Goal: Information Seeking & Learning: Learn about a topic

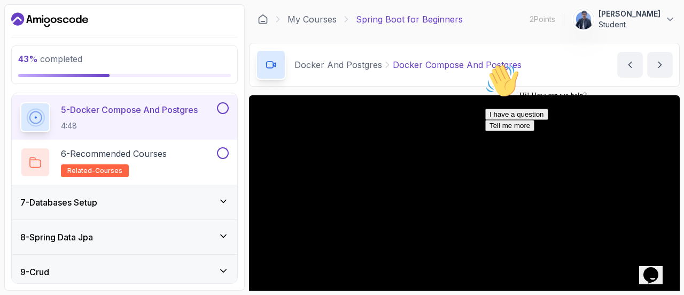
click at [655, 64] on div "Chat attention grabber" at bounding box center [581, 64] width 192 height 0
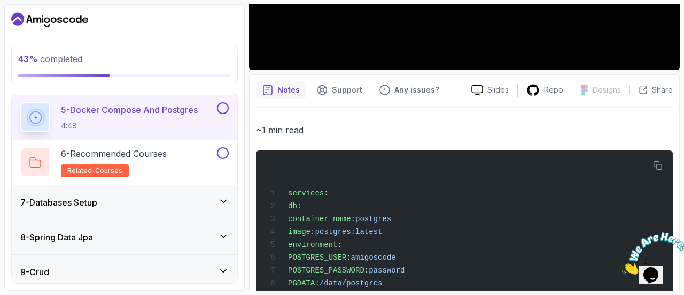
scroll to position [214, 0]
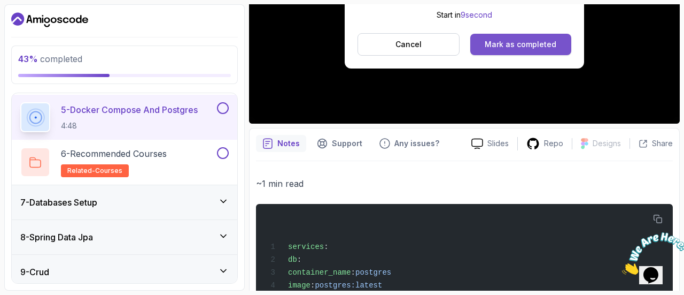
click at [522, 44] on div "Mark as completed" at bounding box center [521, 44] width 72 height 11
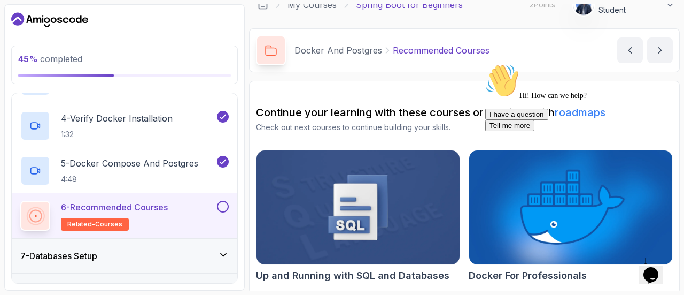
scroll to position [16, 0]
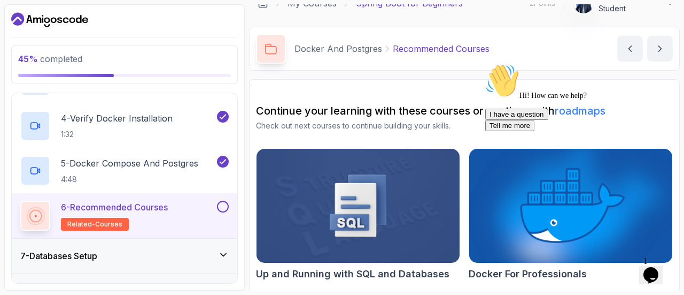
click at [485, 64] on icon "Chat attention grabber" at bounding box center [485, 64] width 0 height 0
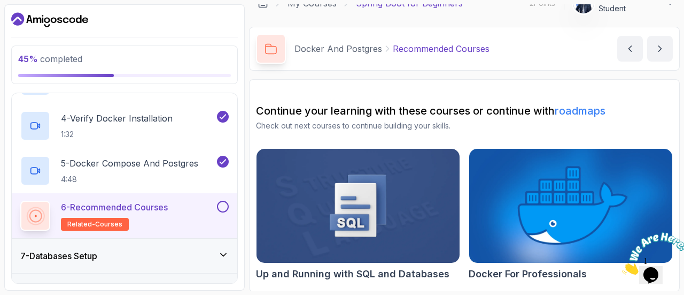
click at [625, 182] on img at bounding box center [570, 206] width 213 height 120
click at [222, 207] on button at bounding box center [223, 206] width 12 height 12
click at [222, 249] on icon at bounding box center [223, 254] width 11 height 11
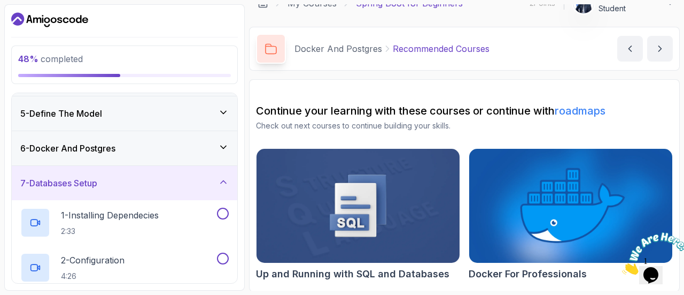
scroll to position [117, 0]
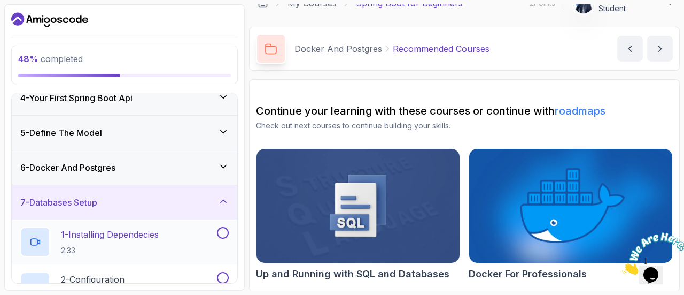
click at [170, 237] on div "1 - Installing Dependecies 2:33" at bounding box center [117, 242] width 195 height 30
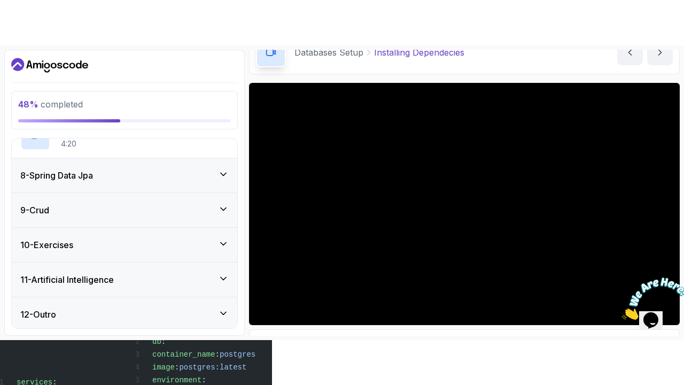
scroll to position [218, 0]
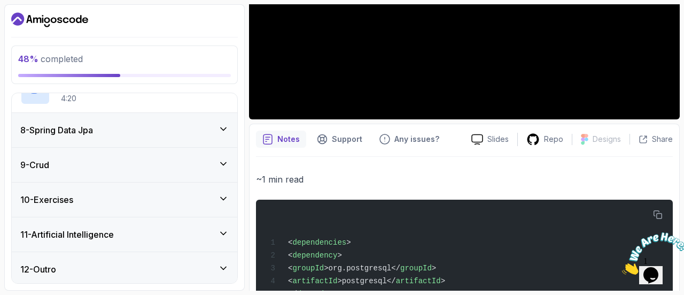
click at [622, 267] on icon "Close" at bounding box center [622, 271] width 0 height 9
click at [658, 268] on icon "$i18n('chat', 'chat_widget')" at bounding box center [651, 275] width 15 height 16
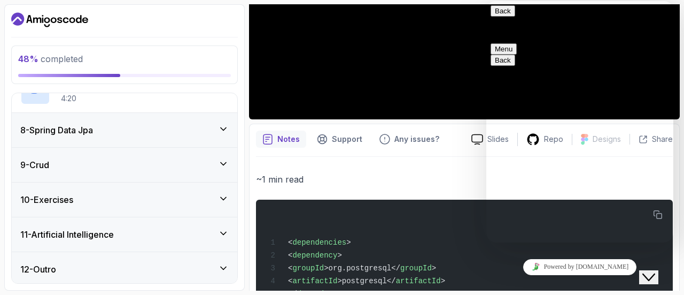
click at [500, 17] on button "Back" at bounding box center [503, 10] width 25 height 11
click at [457, 227] on div "< dependencies > < dependency > < groupId >org.postgresql</ groupId > < artifac…" at bounding box center [465, 286] width 400 height 160
click at [655, 270] on div "Close Chat This icon closes the chat window." at bounding box center [648, 276] width 13 height 13
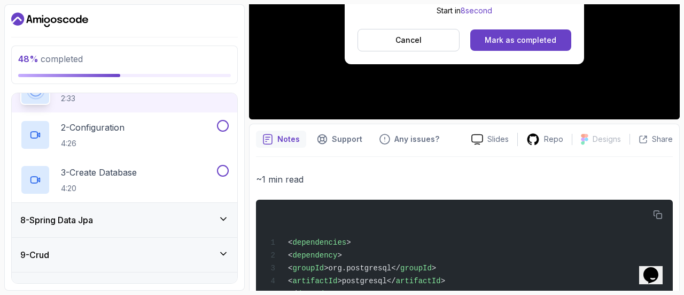
scroll to position [358, 0]
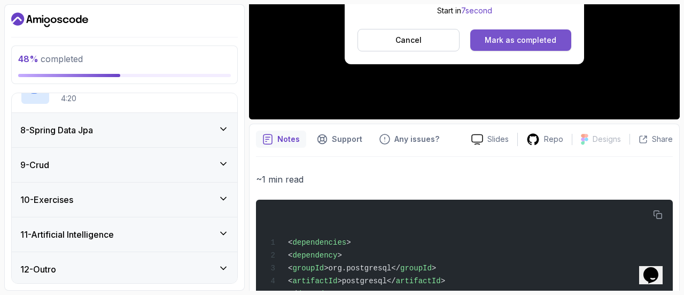
click at [509, 40] on div "Mark as completed" at bounding box center [521, 40] width 72 height 11
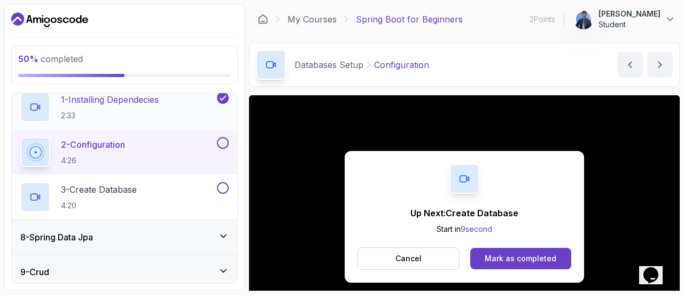
click at [152, 100] on p "1 - Installing Dependecies" at bounding box center [110, 99] width 98 height 13
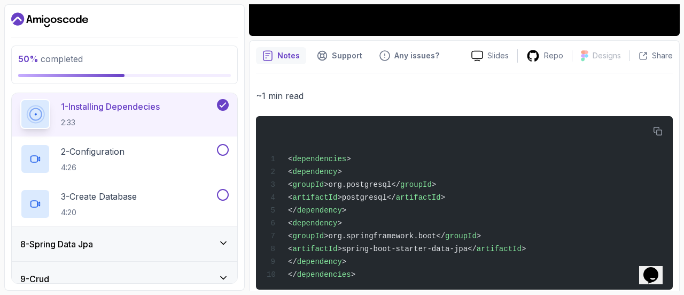
scroll to position [325, 0]
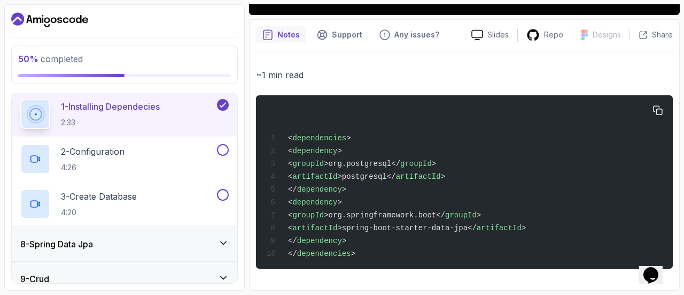
click at [20, 99] on button "1 - Installing Dependecies 2:33" at bounding box center [124, 114] width 208 height 30
click at [182, 148] on div "2 - Configuration 4:26" at bounding box center [117, 159] width 195 height 30
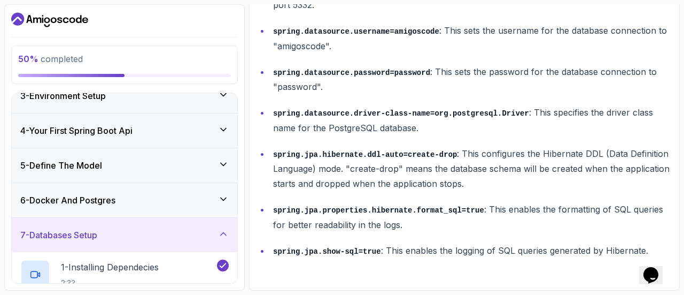
scroll to position [244, 0]
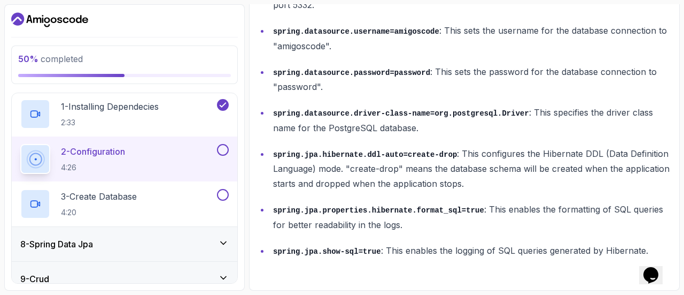
click at [174, 162] on div "2 - Configuration 4:26" at bounding box center [117, 159] width 195 height 30
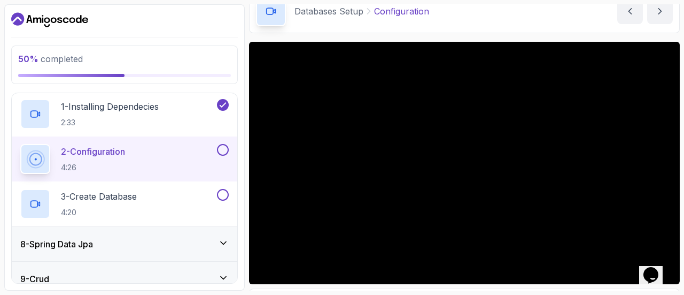
scroll to position [160, 0]
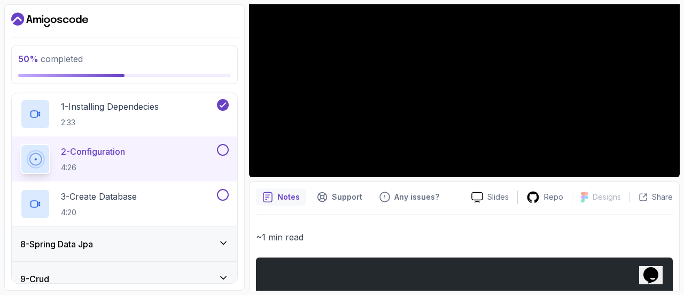
click at [228, 147] on button at bounding box center [223, 150] width 12 height 12
click at [219, 190] on button at bounding box center [223, 195] width 12 height 12
click at [180, 196] on div "3 - Create Database 4:20" at bounding box center [117, 204] width 195 height 30
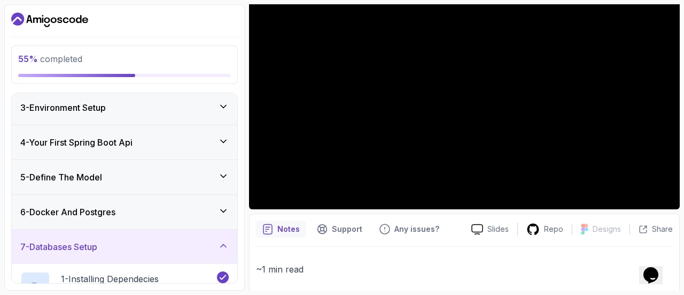
scroll to position [244, 0]
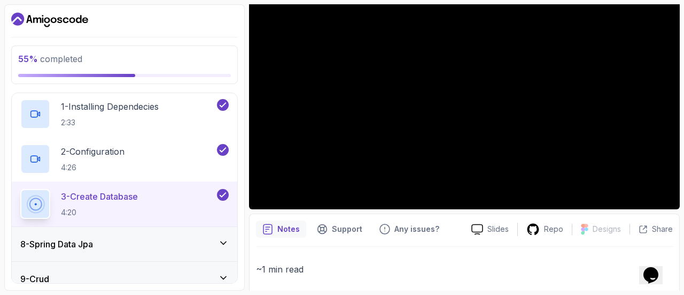
click at [125, 244] on div "8 - Spring Data Jpa" at bounding box center [124, 243] width 208 height 13
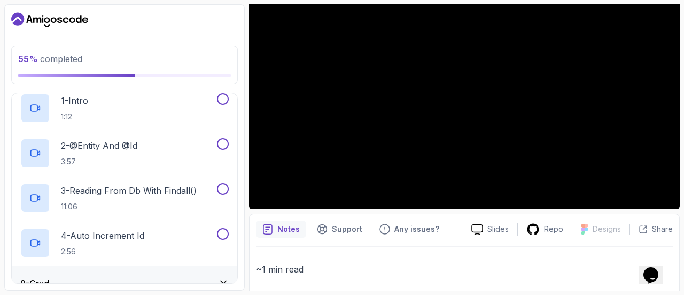
scroll to position [347, 0]
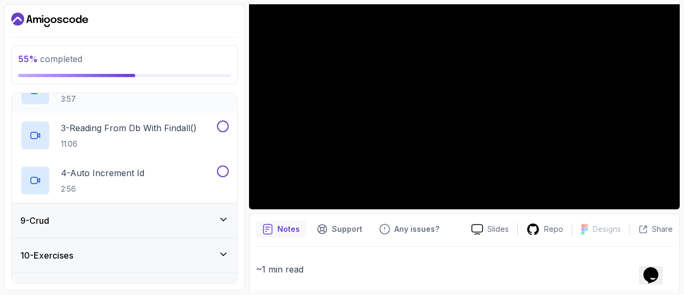
click at [166, 211] on div "9 - Crud" at bounding box center [125, 220] width 226 height 34
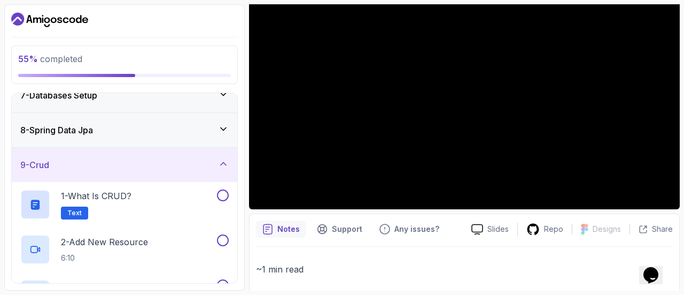
scroll to position [358, 0]
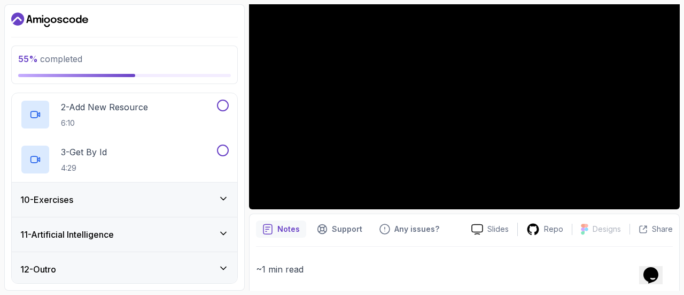
click at [174, 200] on div "10 - Exercises" at bounding box center [124, 199] width 208 height 13
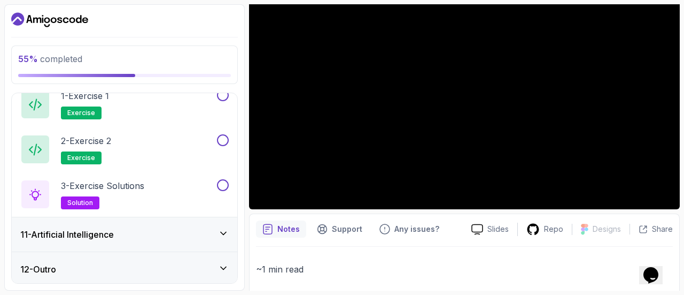
click at [175, 233] on div "11 - Artificial Intelligence" at bounding box center [124, 234] width 208 height 13
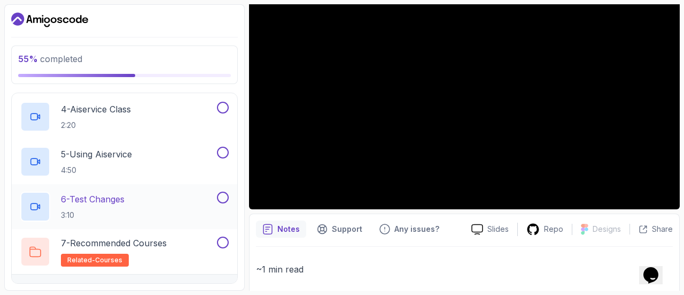
scroll to position [538, 0]
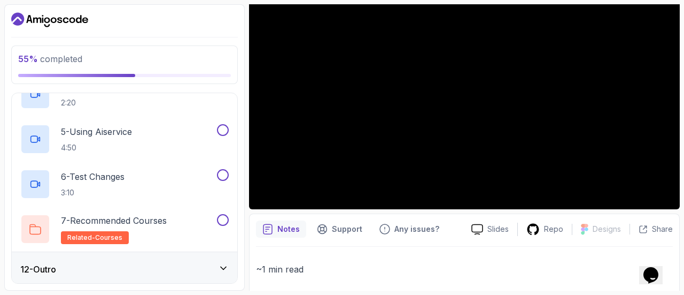
click at [170, 267] on div "12 - Outro" at bounding box center [124, 268] width 208 height 13
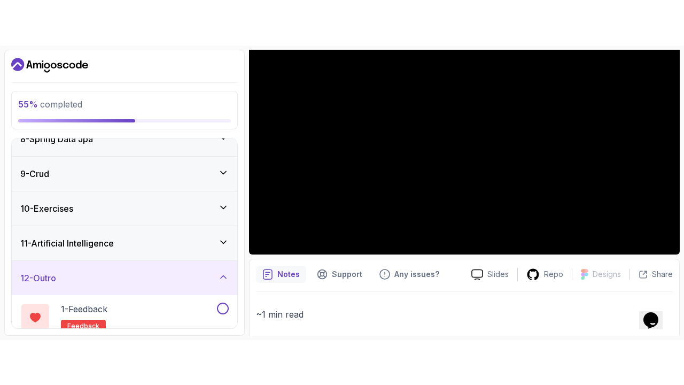
scroll to position [75, 0]
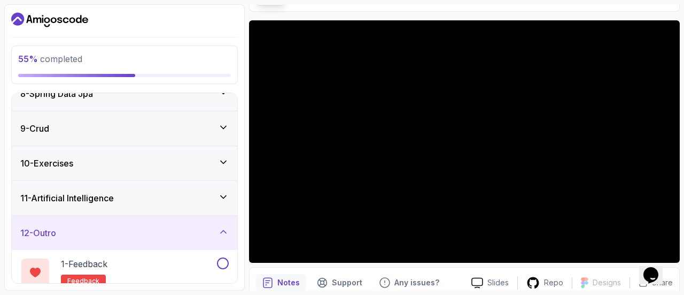
click at [669, 294] on iframe at bounding box center [342, 147] width 684 height 295
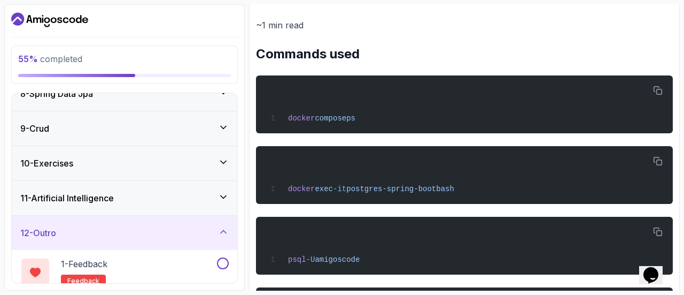
scroll to position [128, 0]
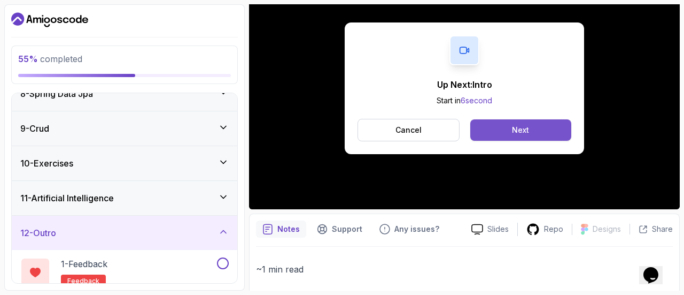
click at [514, 122] on button "Next" at bounding box center [520, 129] width 101 height 21
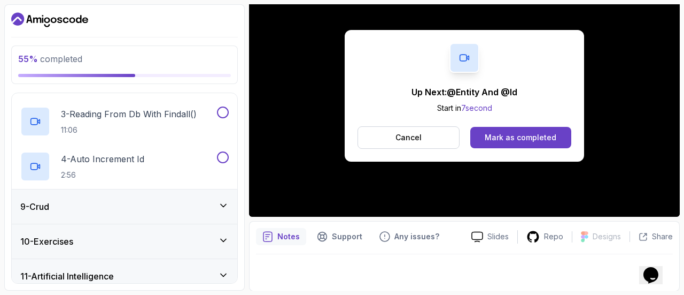
scroll to position [243, 0]
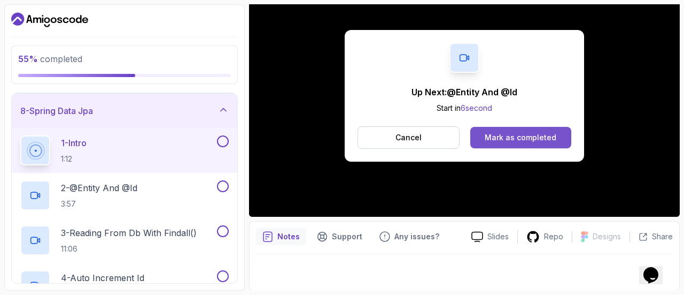
click at [490, 137] on div "Mark as completed" at bounding box center [521, 137] width 72 height 11
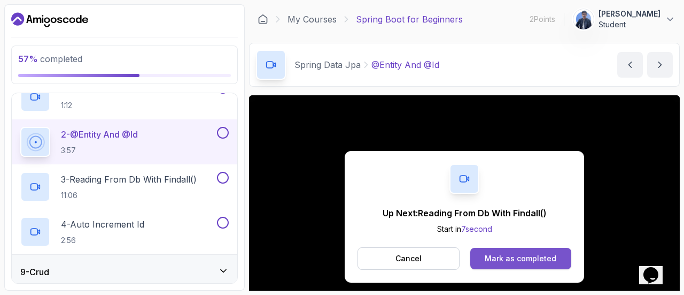
click at [525, 251] on button "Mark as completed" at bounding box center [520, 257] width 101 height 21
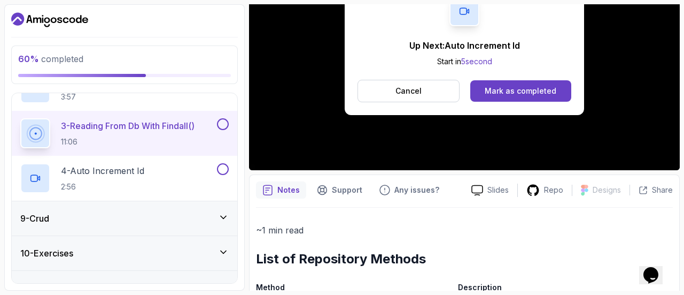
scroll to position [168, 0]
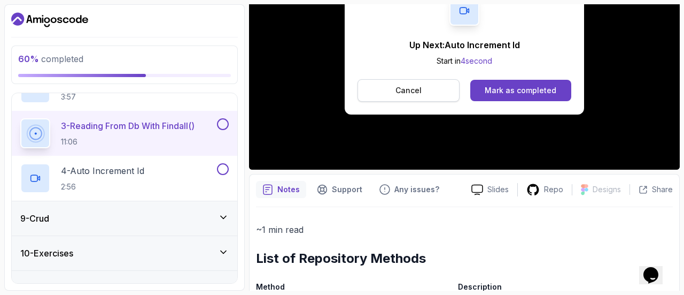
click at [405, 85] on p "Cancel" at bounding box center [409, 90] width 26 height 11
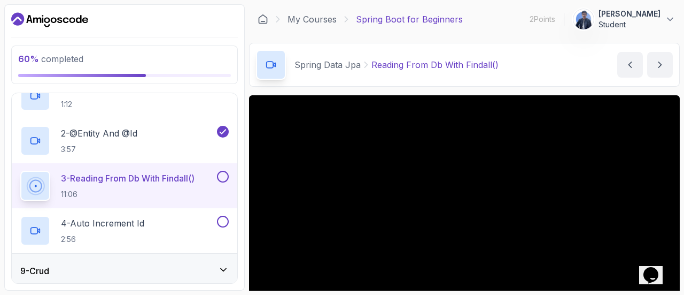
scroll to position [296, 0]
click at [227, 172] on div at bounding box center [222, 178] width 14 height 12
click at [223, 175] on button at bounding box center [223, 178] width 12 height 12
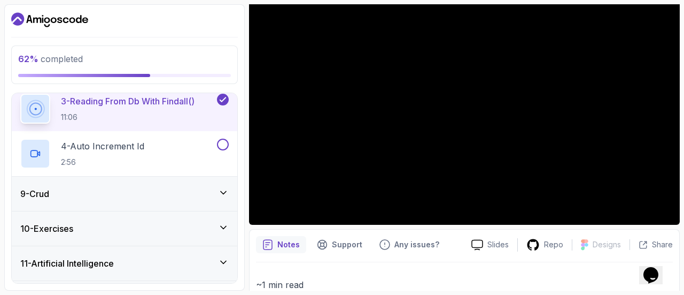
scroll to position [115, 0]
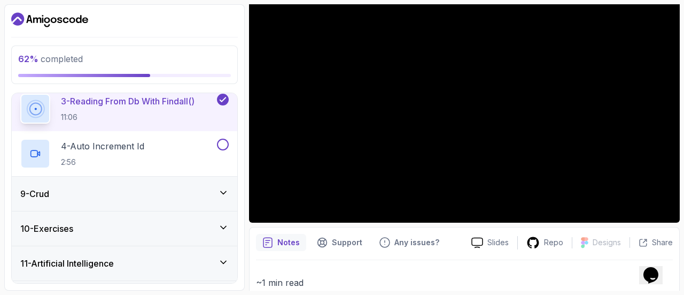
click at [186, 107] on h2 "3 - Reading From Db With Findall() 11:06" at bounding box center [128, 109] width 134 height 28
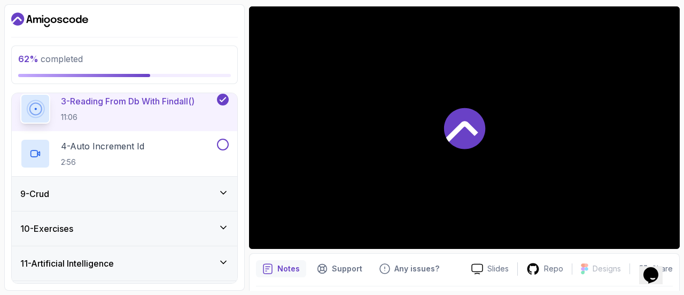
scroll to position [90, 0]
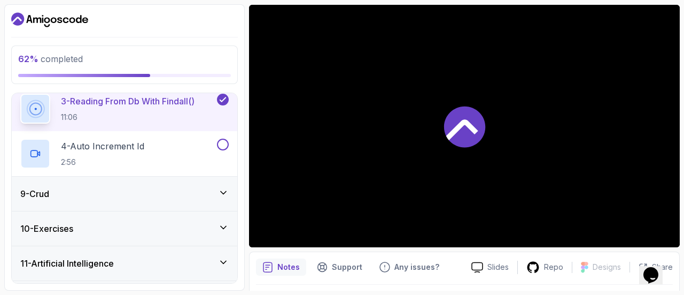
click at [358, 176] on div at bounding box center [464, 126] width 431 height 242
click at [126, 138] on div "4 - Auto Increment Id 2:56" at bounding box center [117, 153] width 195 height 30
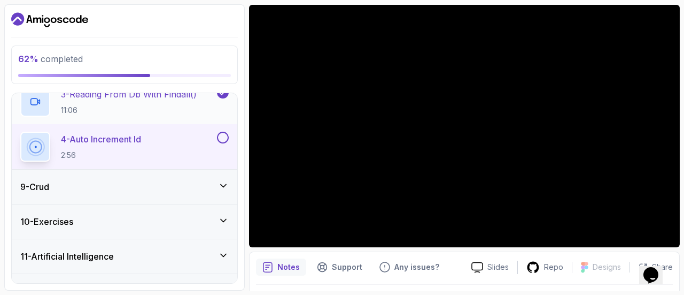
click at [127, 96] on p "3 - Reading From Db With Findall()" at bounding box center [129, 94] width 136 height 13
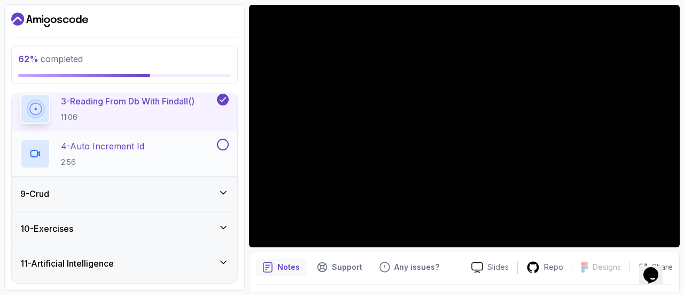
click at [167, 151] on div "4 - Auto Increment Id 2:56" at bounding box center [117, 153] width 195 height 30
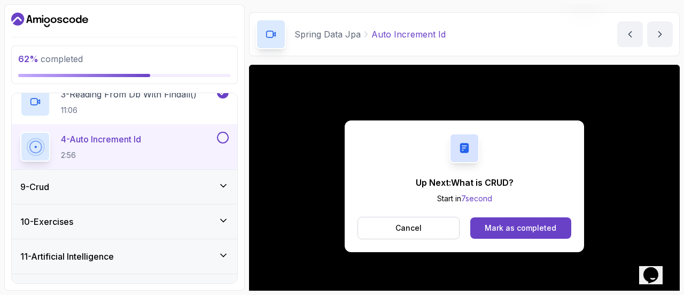
scroll to position [90, 0]
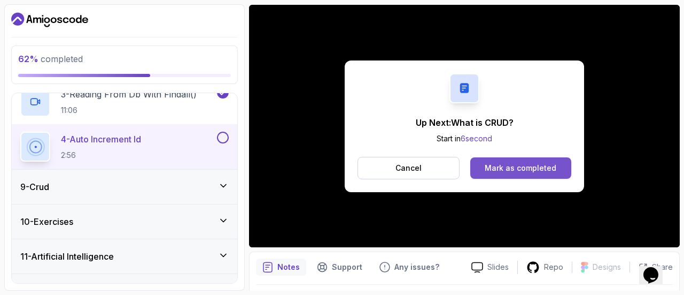
click at [493, 161] on button "Mark as completed" at bounding box center [520, 167] width 101 height 21
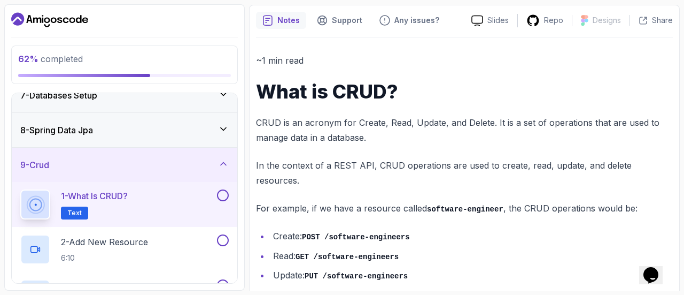
scroll to position [168, 0]
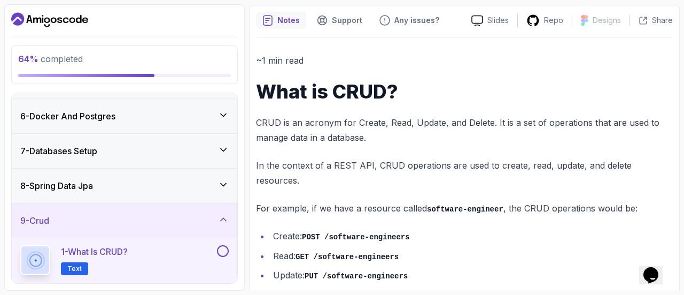
click at [175, 189] on div "8 - Spring Data Jpa" at bounding box center [124, 185] width 208 height 13
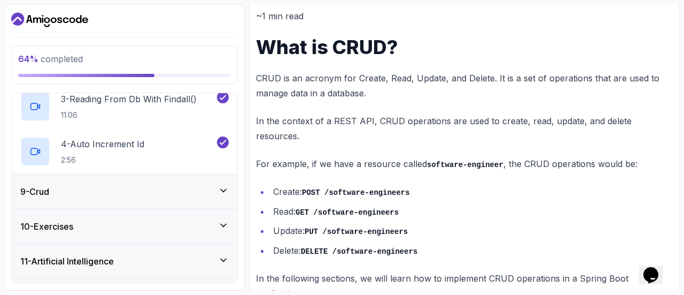
scroll to position [376, 0]
click at [206, 181] on div "9 - Crud" at bounding box center [125, 191] width 226 height 34
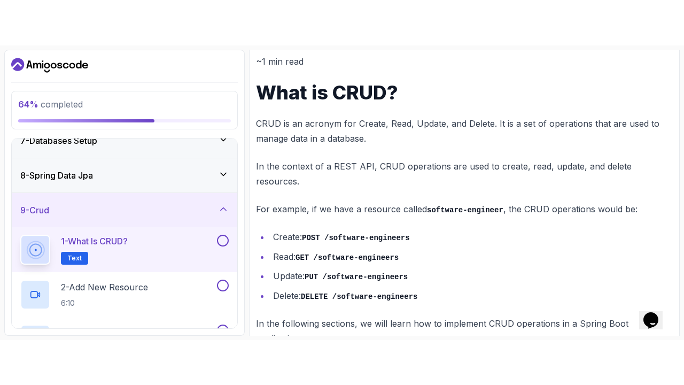
scroll to position [45, 0]
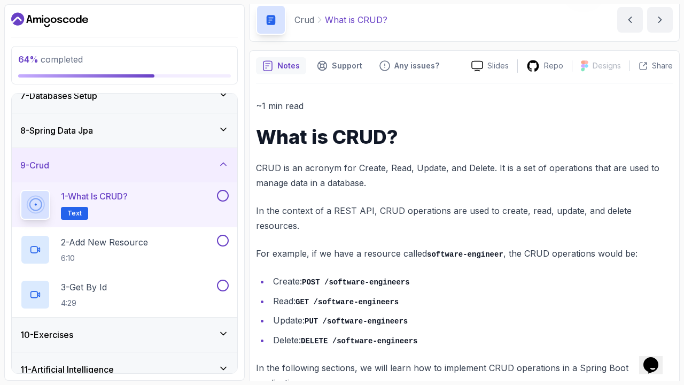
click at [223, 196] on button at bounding box center [223, 196] width 12 height 12
click at [198, 237] on div "2 - Add New Resource 6:10" at bounding box center [117, 250] width 195 height 30
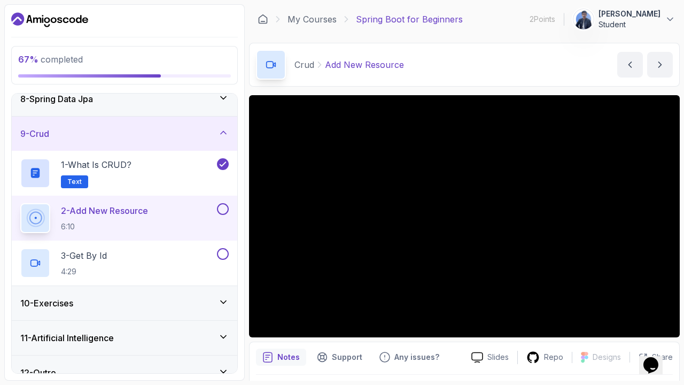
scroll to position [268, 0]
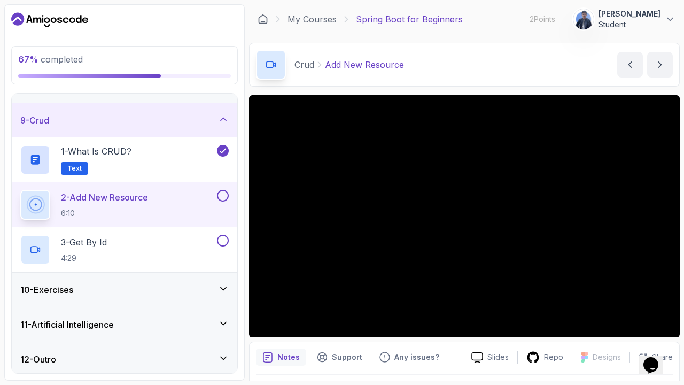
click at [172, 293] on div "10 - Exercises" at bounding box center [124, 289] width 208 height 13
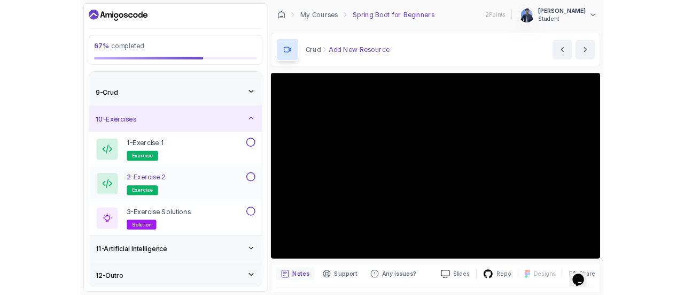
scroll to position [108, 0]
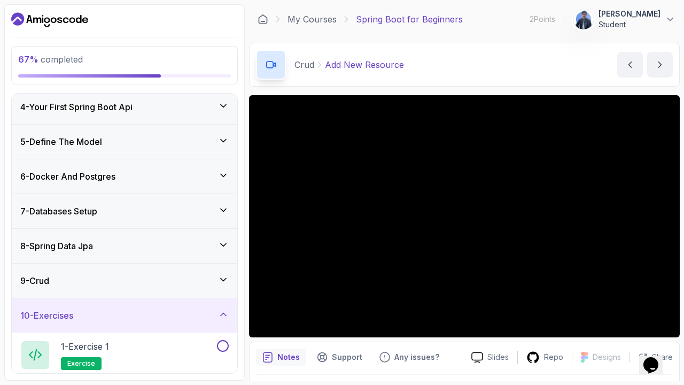
click at [181, 294] on div "10 - Exercises" at bounding box center [124, 315] width 208 height 13
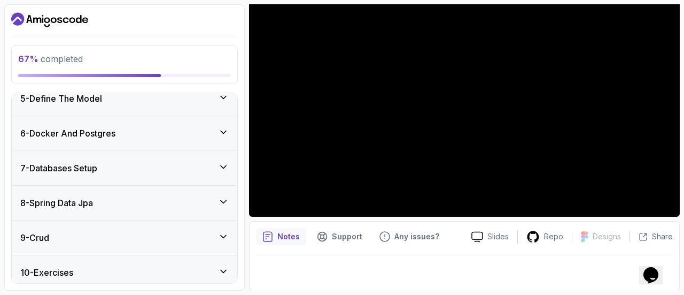
scroll to position [223, 0]
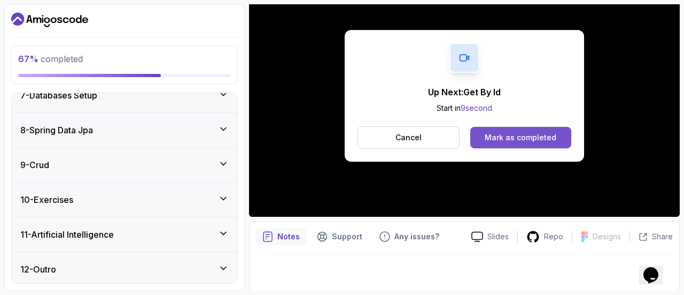
click at [508, 137] on div "Mark as completed" at bounding box center [521, 137] width 72 height 11
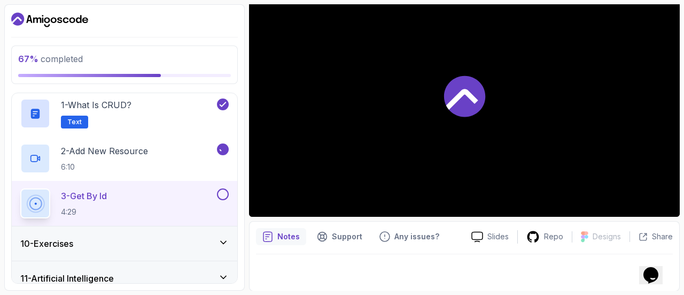
scroll to position [358, 0]
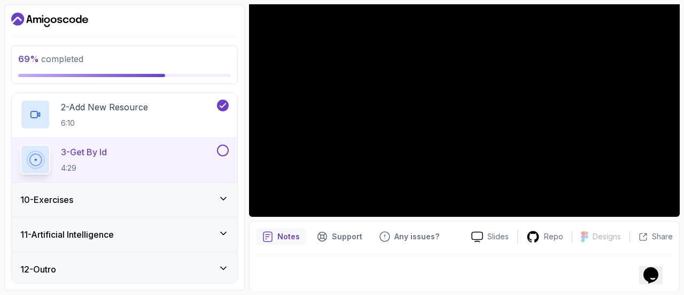
click at [184, 201] on div "10 - Exercises" at bounding box center [124, 199] width 208 height 13
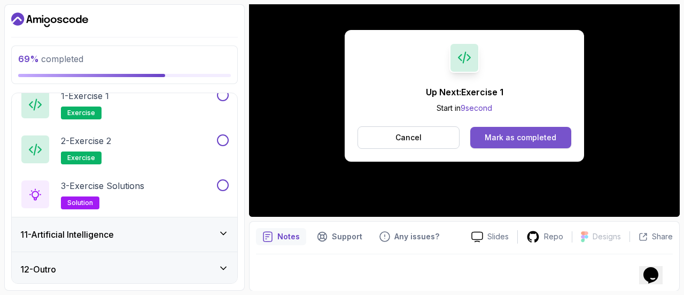
click at [537, 134] on div "Mark as completed" at bounding box center [521, 137] width 72 height 11
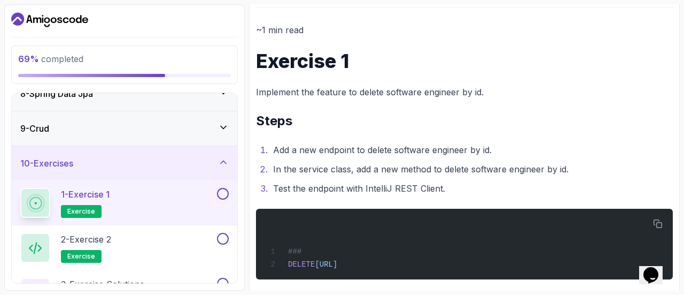
scroll to position [245, 0]
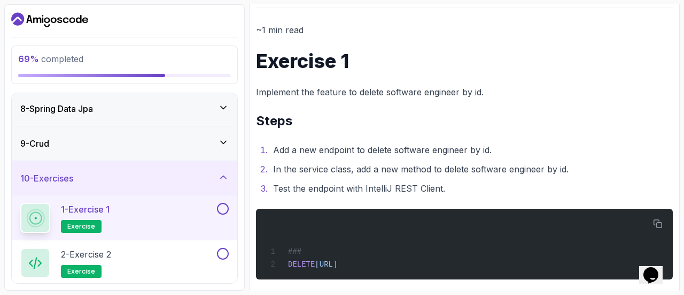
click at [159, 154] on div "9 - Crud" at bounding box center [125, 143] width 226 height 34
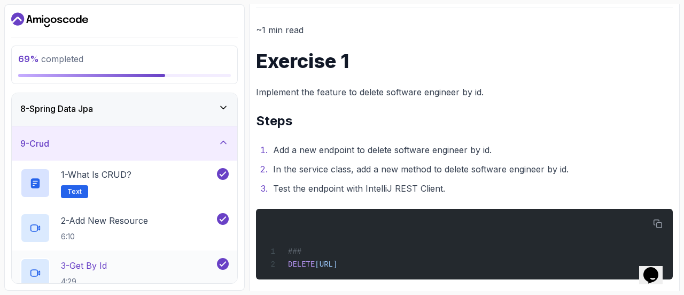
click at [128, 258] on div "3 - Get By Id 4:29" at bounding box center [117, 273] width 195 height 30
click at [161, 260] on div "3 - Get By Id 4:29" at bounding box center [117, 273] width 195 height 30
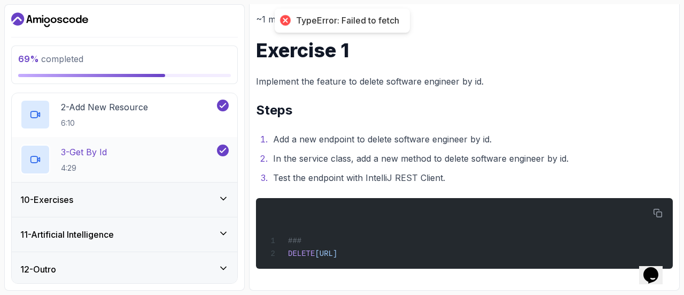
scroll to position [305, 0]
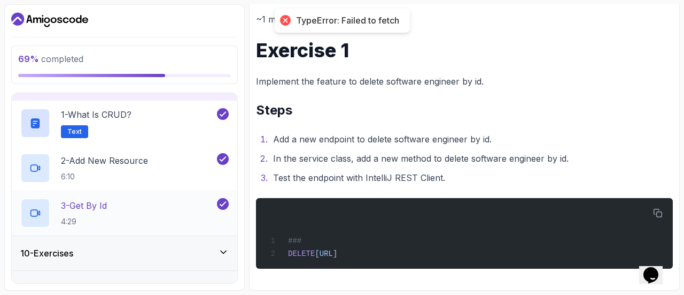
click at [106, 206] on p "3 - Get By Id" at bounding box center [84, 205] width 46 height 13
click at [205, 200] on div "3 - Get By Id 4:29" at bounding box center [117, 213] width 195 height 30
click at [227, 200] on icon at bounding box center [223, 203] width 10 height 11
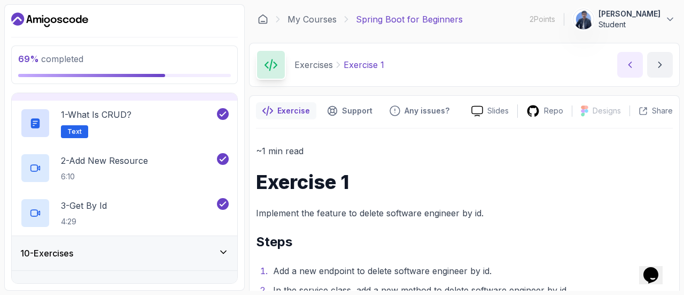
click at [638, 63] on button "previous content" at bounding box center [630, 65] width 26 height 26
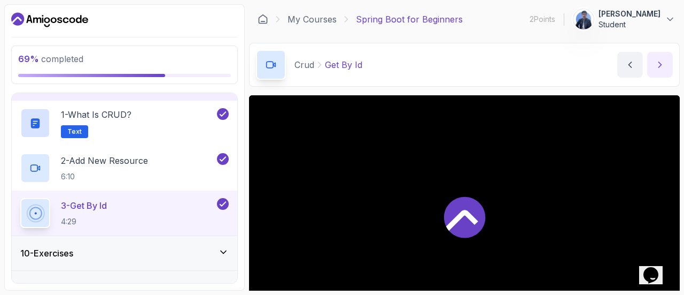
click at [664, 64] on icon "next content" at bounding box center [660, 64] width 11 height 11
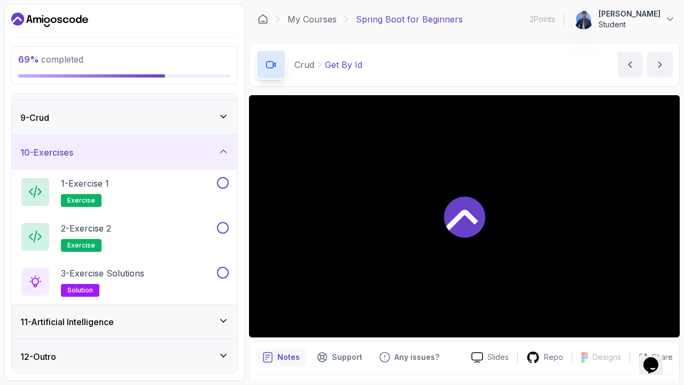
scroll to position [268, 0]
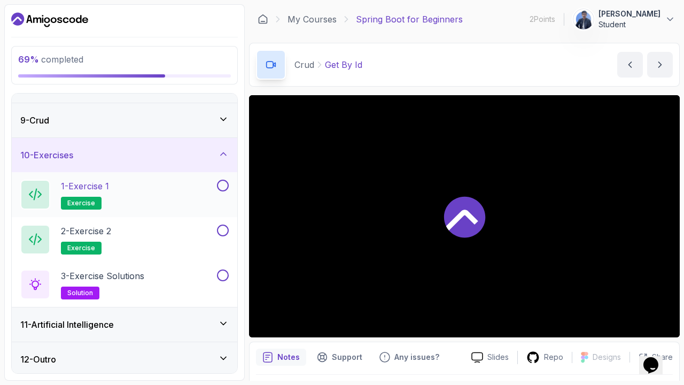
click at [117, 188] on div "1 - Exercise 1 exercise" at bounding box center [117, 195] width 195 height 30
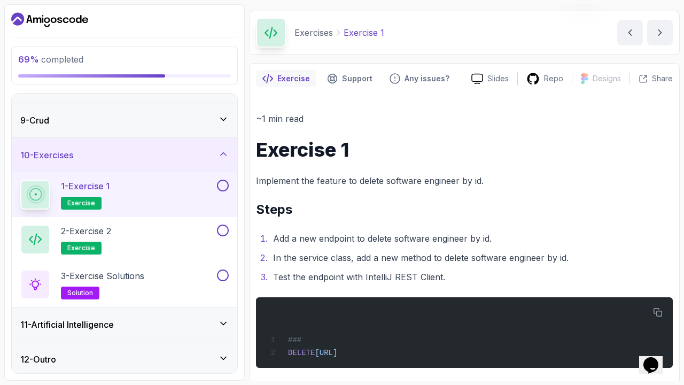
scroll to position [41, 0]
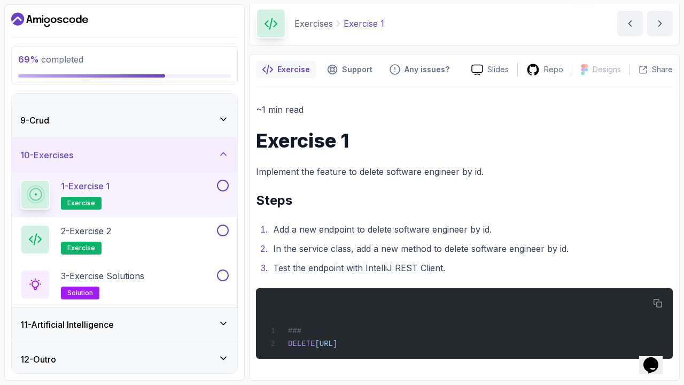
click at [228, 184] on button at bounding box center [223, 186] width 12 height 12
click at [660, 15] on button "next content" at bounding box center [660, 24] width 26 height 26
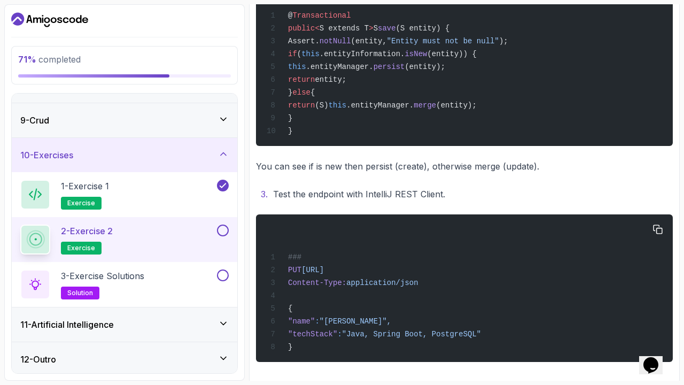
scroll to position [460, 0]
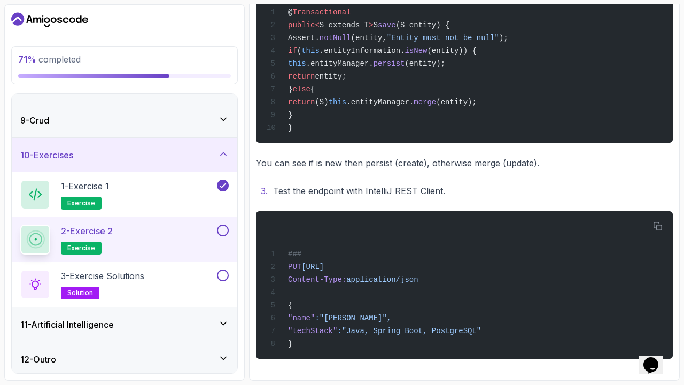
click at [224, 233] on button at bounding box center [223, 230] width 12 height 12
click at [220, 227] on icon at bounding box center [223, 230] width 10 height 11
click at [225, 227] on button at bounding box center [223, 230] width 12 height 12
click at [224, 269] on button at bounding box center [223, 275] width 12 height 12
click at [187, 272] on div "3 - Exercise Solutions solution" at bounding box center [117, 284] width 195 height 30
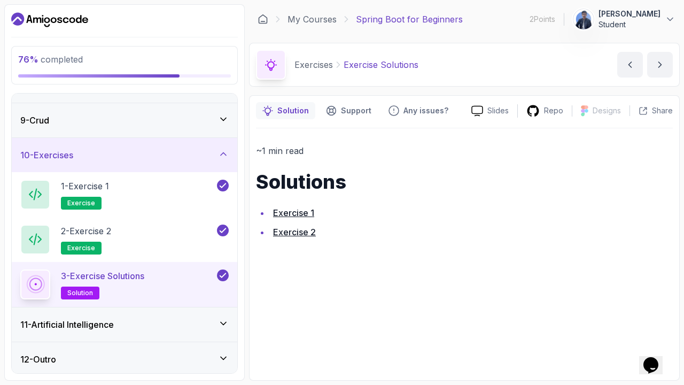
click at [289, 212] on link "Exercise 1" at bounding box center [293, 212] width 41 height 11
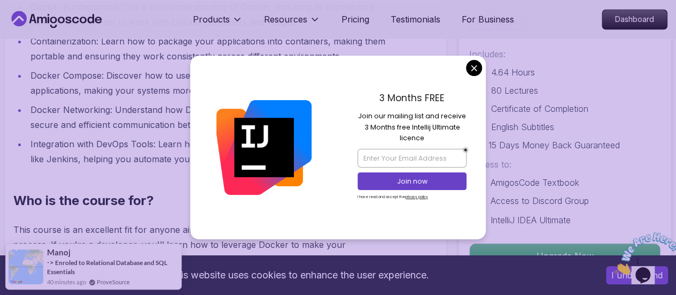
scroll to position [1176, 0]
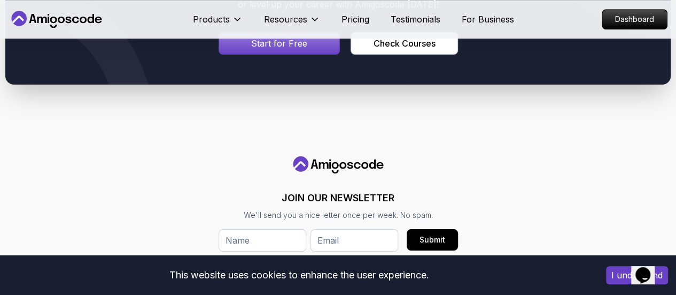
scroll to position [292, 0]
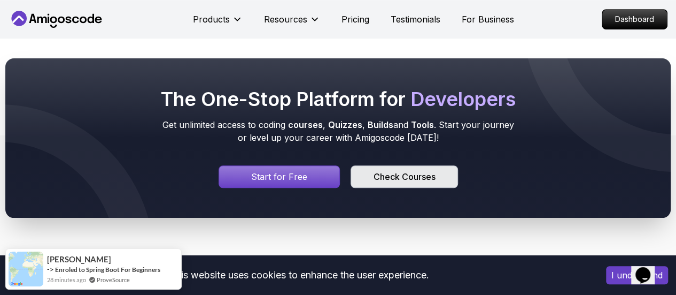
click at [399, 173] on div "Check Courses" at bounding box center [404, 176] width 62 height 13
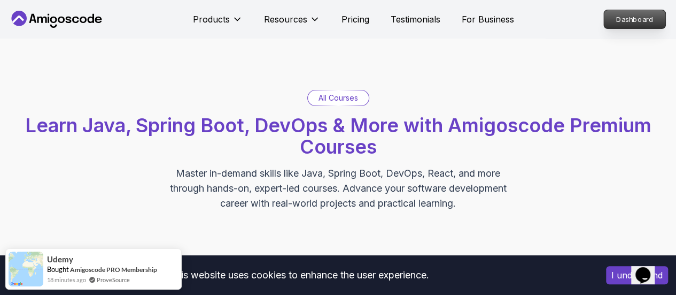
click at [617, 26] on p "Dashboard" at bounding box center [634, 19] width 61 height 18
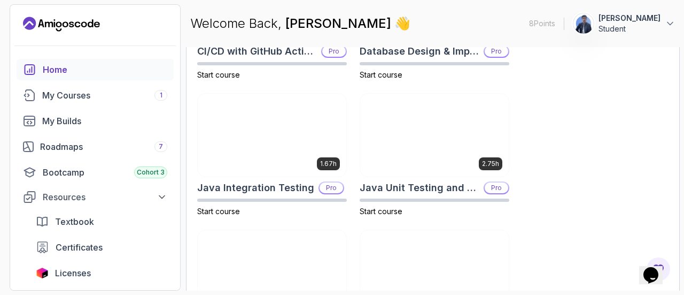
scroll to position [481, 0]
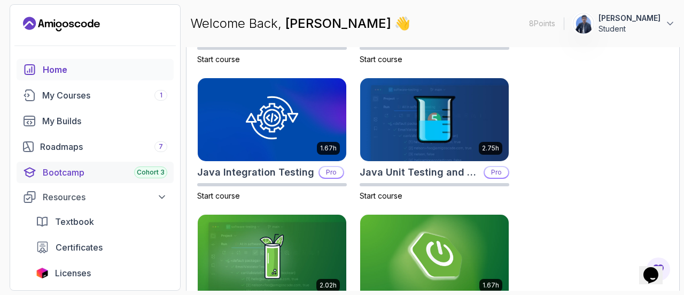
click at [112, 174] on div "Bootcamp Cohort 3" at bounding box center [105, 172] width 125 height 13
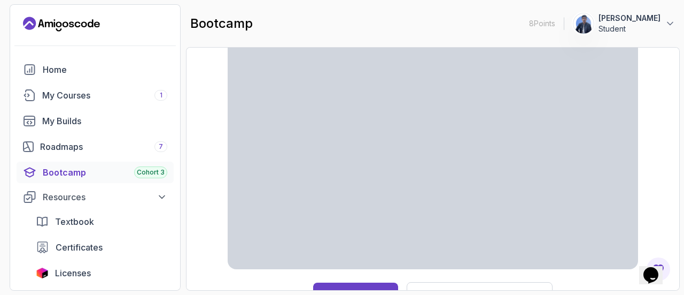
scroll to position [48, 0]
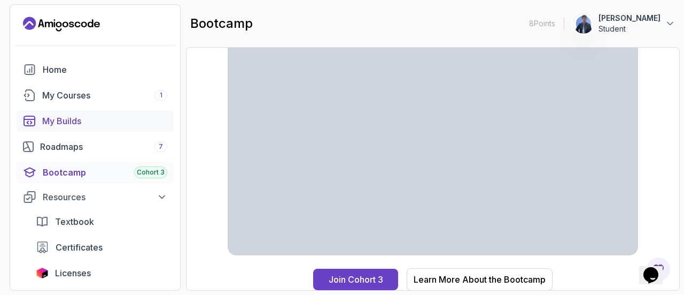
click at [82, 129] on link "My Builds" at bounding box center [95, 120] width 157 height 21
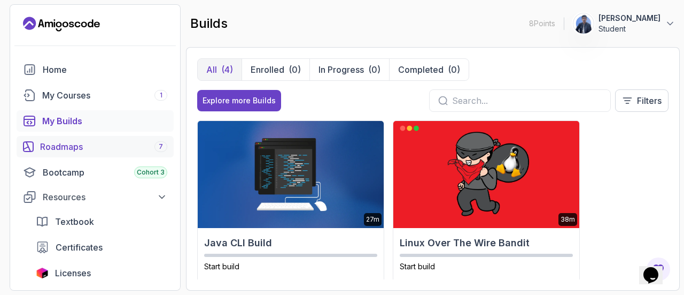
click at [92, 146] on div "Roadmaps 7" at bounding box center [103, 146] width 127 height 13
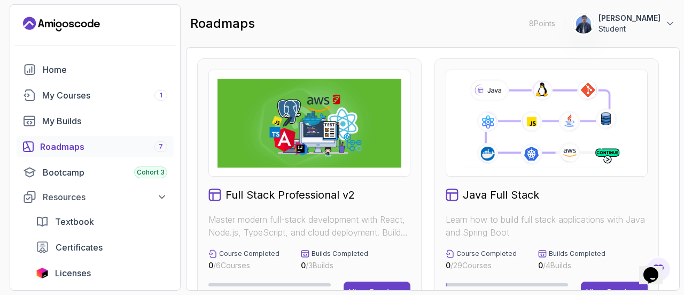
scroll to position [107, 0]
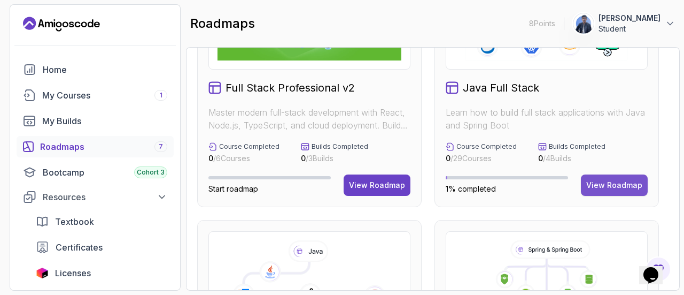
click at [620, 188] on div "View Roadmap" at bounding box center [614, 185] width 56 height 11
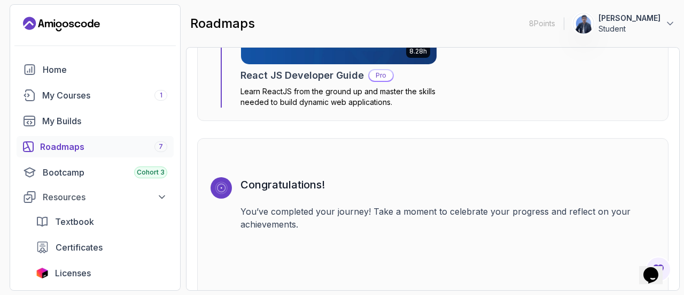
scroll to position [7536, 0]
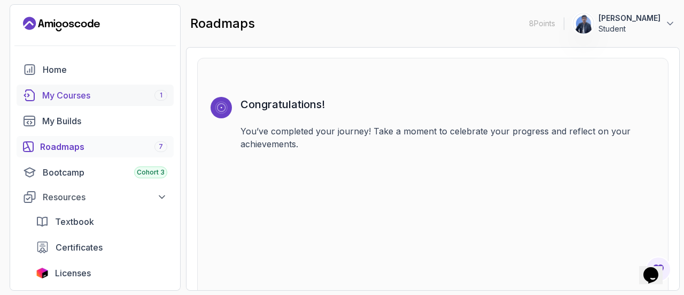
click at [104, 84] on div "Home My Courses 1 My Builds Roadmaps 7 Bootcamp Cohort 3 Resources Textbook Cer…" at bounding box center [95, 221] width 157 height 325
click at [158, 92] on div "1" at bounding box center [160, 95] width 13 height 11
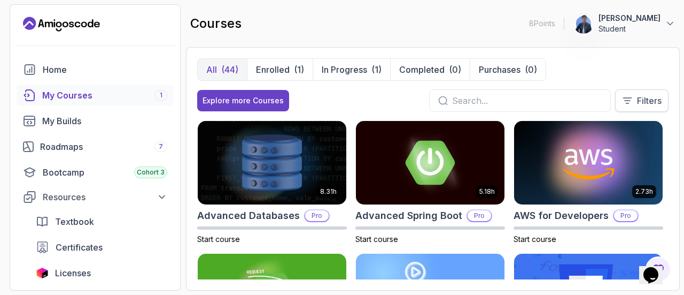
click at [647, 89] on button "Filters" at bounding box center [641, 100] width 53 height 22
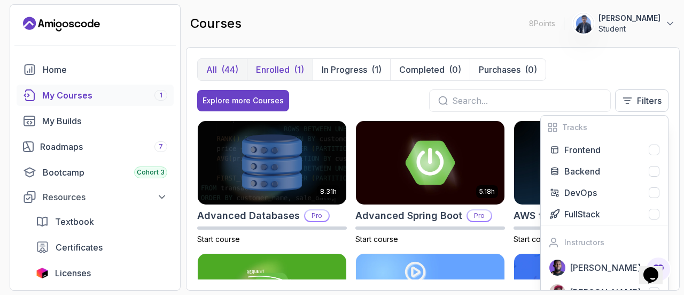
click at [277, 72] on p "Enrolled" at bounding box center [273, 69] width 34 height 13
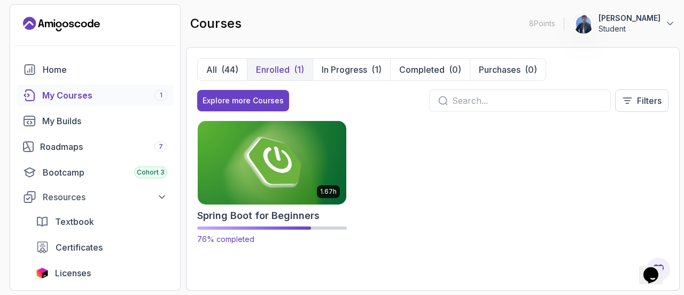
click at [273, 128] on img at bounding box center [272, 162] width 156 height 87
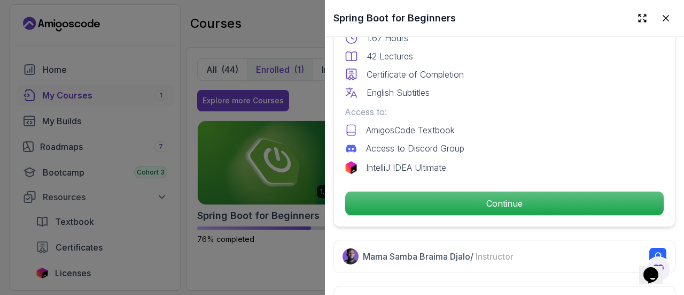
scroll to position [428, 0]
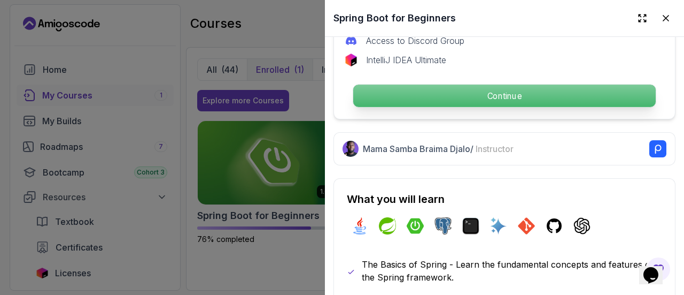
click at [528, 94] on p "Continue" at bounding box center [504, 95] width 303 height 22
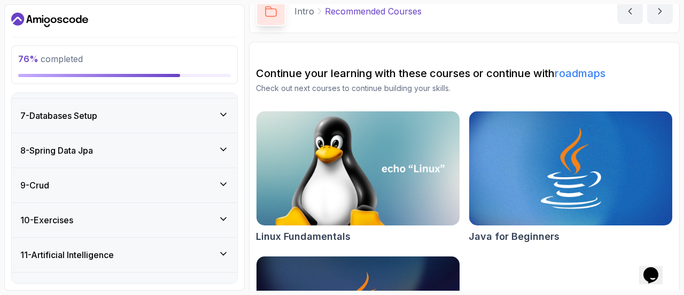
scroll to position [313, 0]
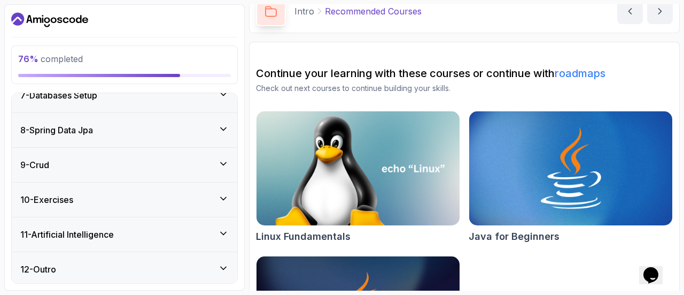
click at [192, 193] on div "10 - Exercises" at bounding box center [124, 199] width 208 height 13
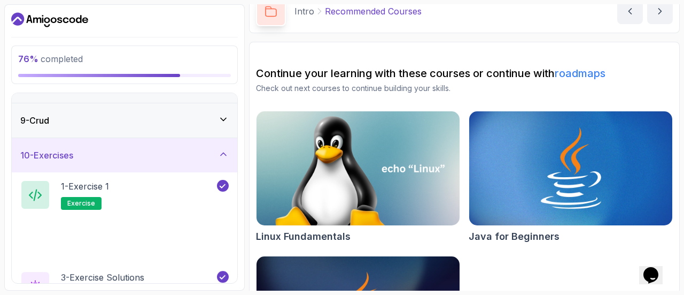
scroll to position [358, 0]
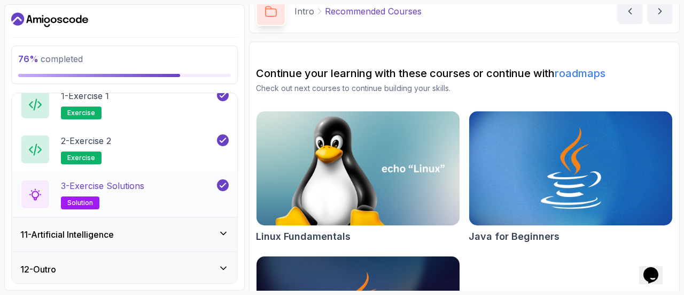
click at [200, 174] on div "3 - Exercise Solutions solution" at bounding box center [125, 194] width 226 height 45
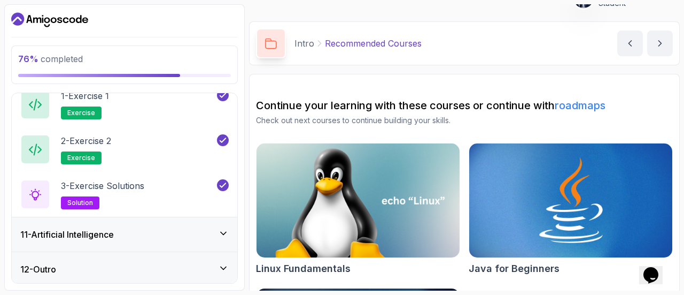
scroll to position [0, 0]
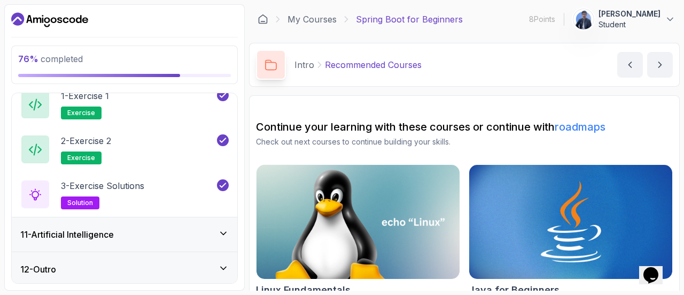
click at [213, 237] on div "11 - Artificial Intelligence" at bounding box center [124, 234] width 208 height 13
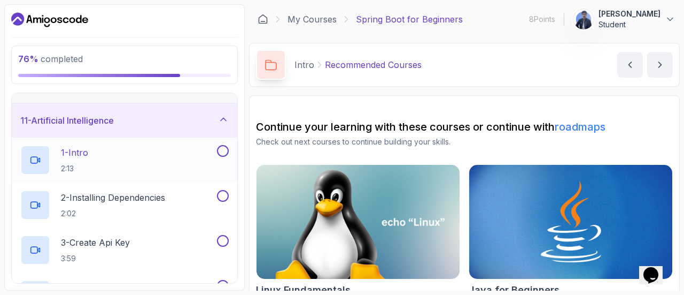
scroll to position [324, 0]
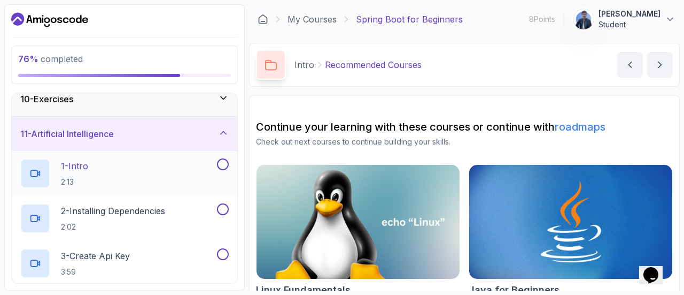
click at [157, 170] on div "1 - Intro 2:13" at bounding box center [117, 173] width 195 height 30
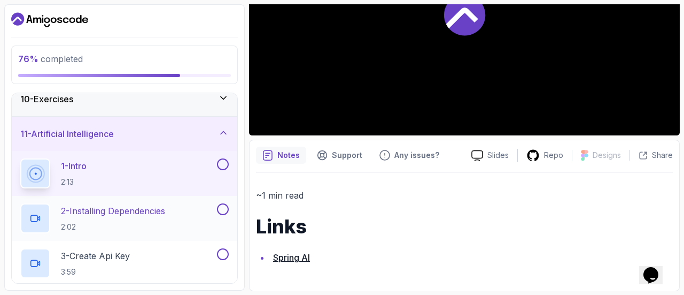
scroll to position [538, 0]
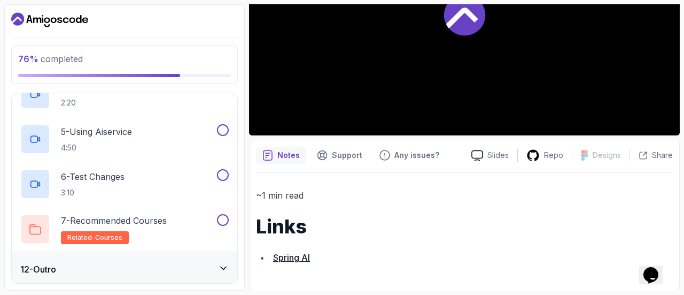
click at [138, 268] on div "12 - Outro" at bounding box center [124, 268] width 208 height 13
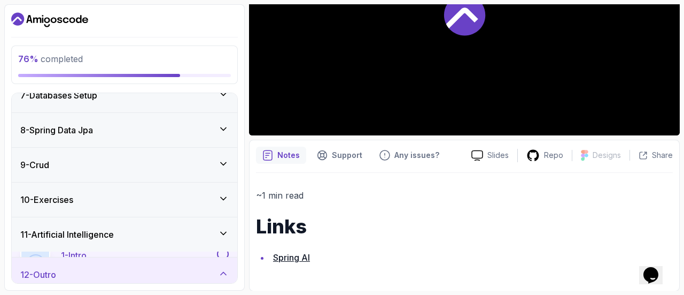
scroll to position [313, 0]
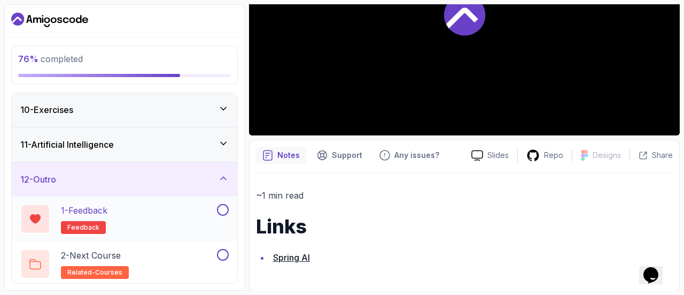
click at [207, 212] on div "1 - Feedback feedback" at bounding box center [117, 219] width 195 height 30
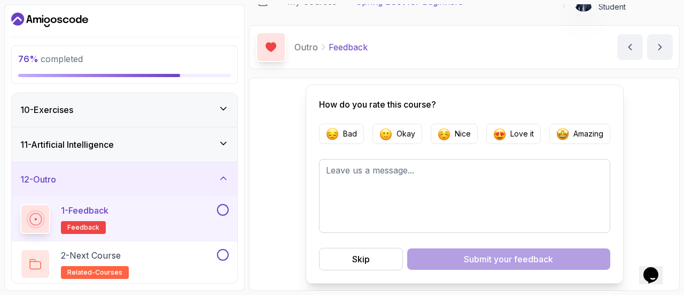
scroll to position [15, 0]
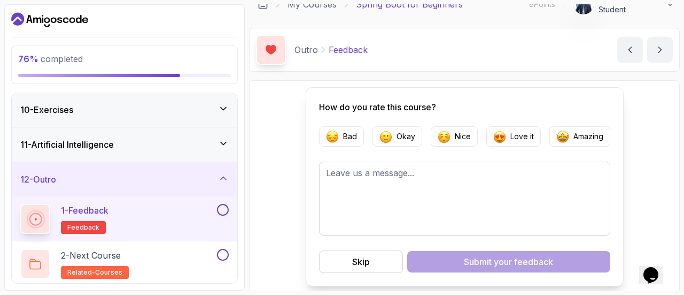
click at [220, 206] on button at bounding box center [223, 210] width 12 height 12
click at [189, 259] on div "2 - Next Course related-courses" at bounding box center [117, 264] width 195 height 30
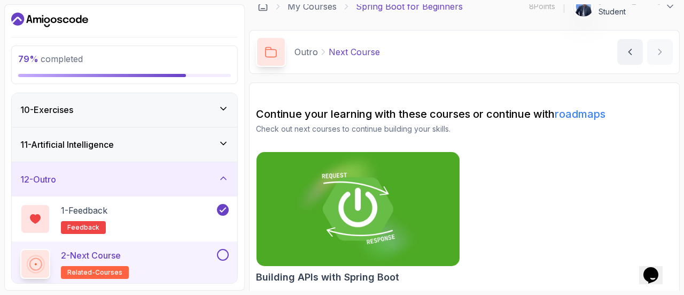
scroll to position [16, 0]
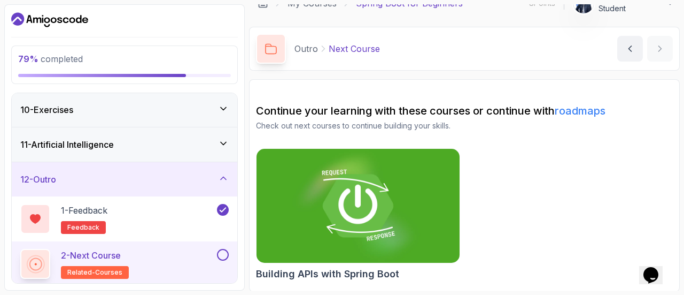
click at [362, 194] on img at bounding box center [358, 206] width 213 height 120
click at [224, 249] on button at bounding box center [223, 255] width 12 height 12
click at [195, 138] on div "11 - Artificial Intelligence" at bounding box center [124, 144] width 208 height 13
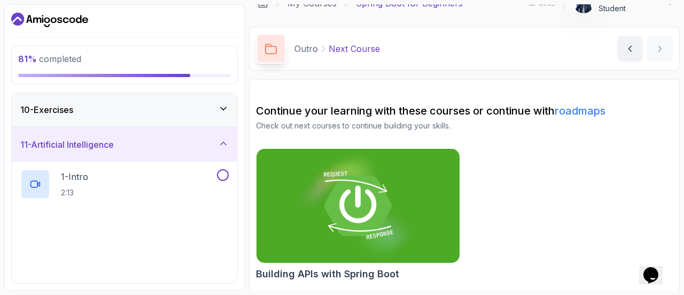
scroll to position [538, 0]
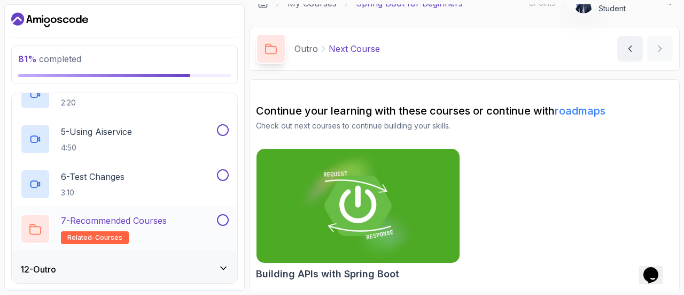
click at [167, 215] on p "7 - Recommended Courses" at bounding box center [114, 220] width 106 height 13
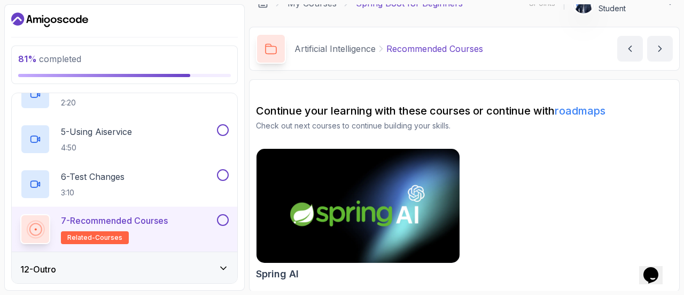
click at [384, 233] on img at bounding box center [358, 206] width 213 height 120
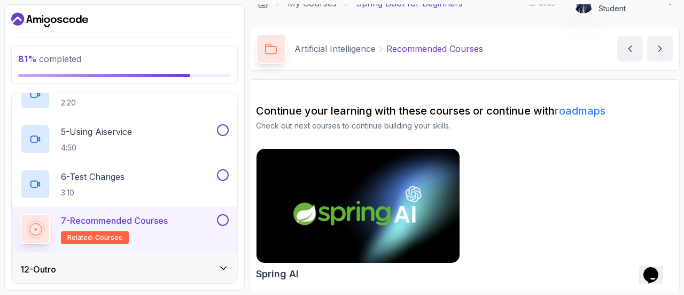
click at [224, 218] on button at bounding box center [223, 220] width 12 height 12
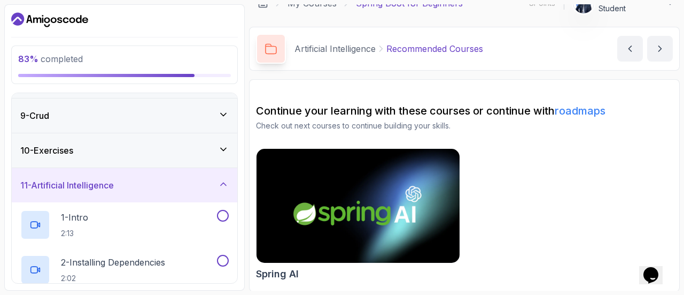
scroll to position [270, 0]
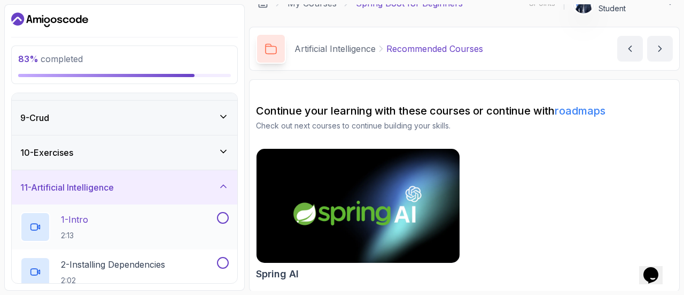
click at [223, 219] on button at bounding box center [223, 218] width 12 height 12
click at [200, 218] on div "1 - Intro 2:13" at bounding box center [117, 227] width 195 height 30
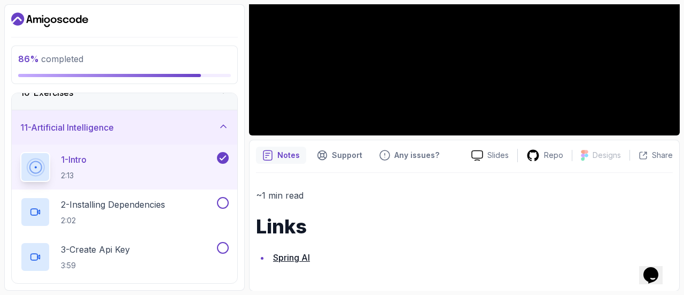
scroll to position [270, 0]
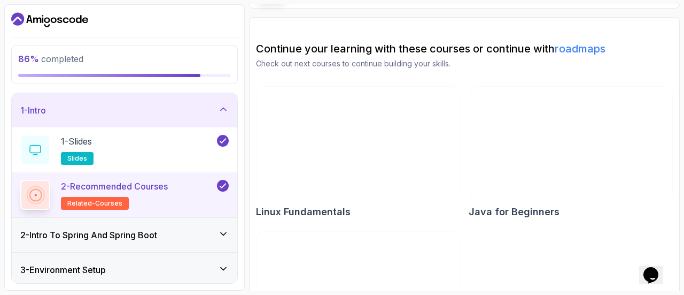
scroll to position [161, 0]
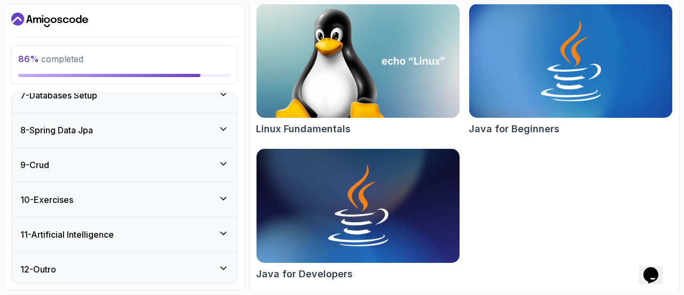
click at [184, 223] on div "11 - Artificial Intelligence" at bounding box center [125, 234] width 226 height 34
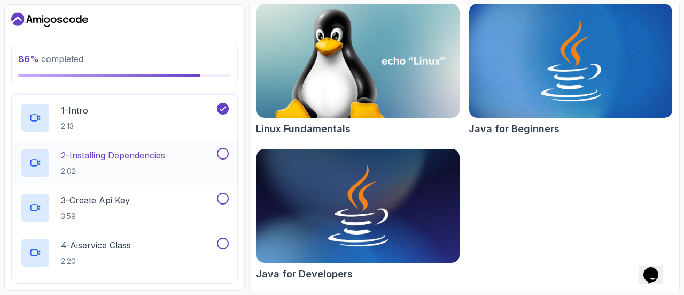
scroll to position [377, 0]
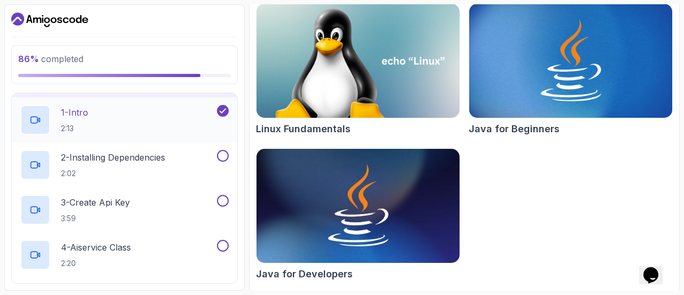
click at [168, 114] on div "1 - Intro 2:13" at bounding box center [117, 120] width 195 height 30
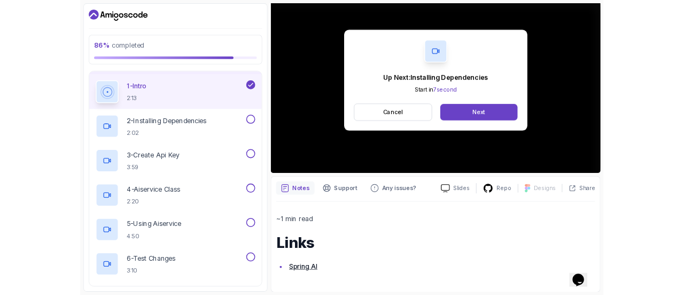
scroll to position [121, 0]
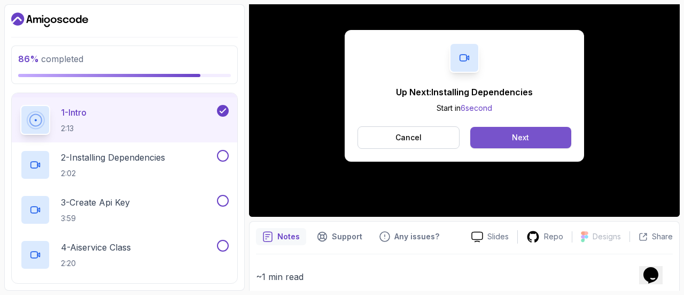
click at [514, 130] on button "Next" at bounding box center [520, 137] width 101 height 21
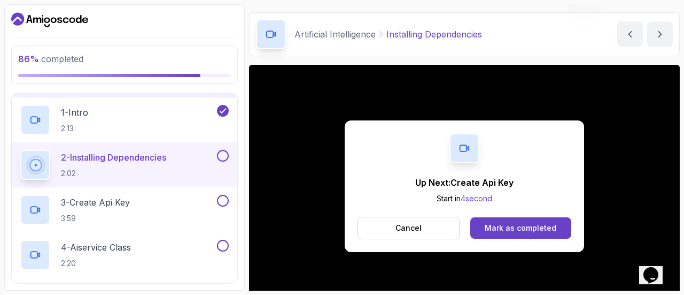
scroll to position [121, 0]
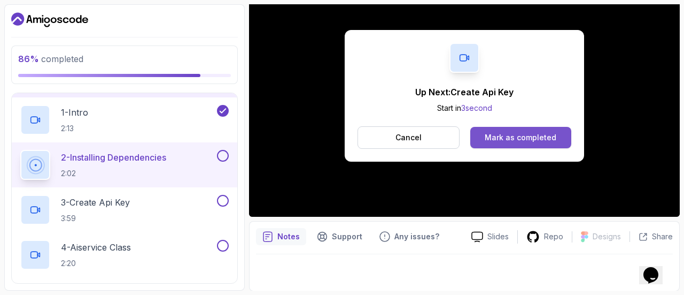
click at [533, 139] on div "Mark as completed" at bounding box center [521, 137] width 72 height 11
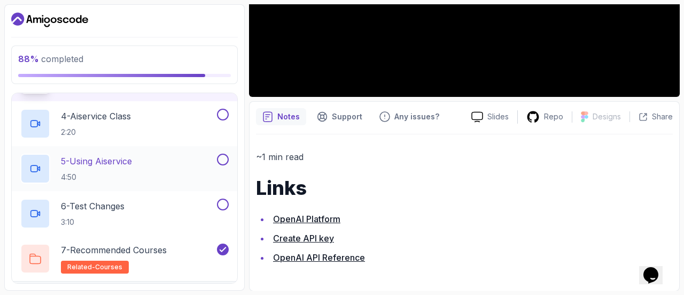
scroll to position [401, 0]
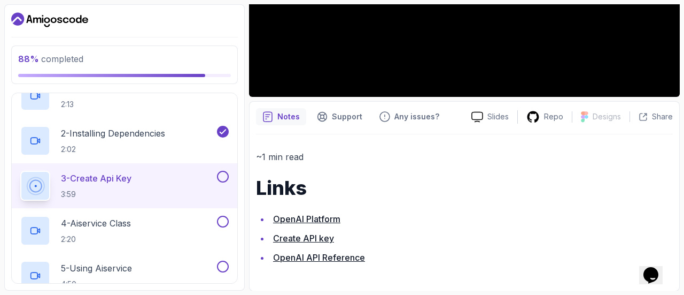
click at [660, 273] on icon "Opens Chat This icon Opens the chat window." at bounding box center [650, 274] width 17 height 17
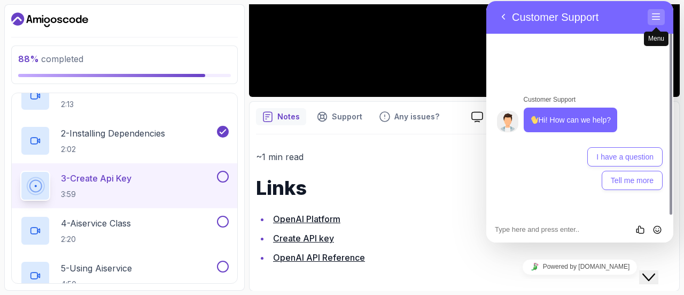
click at [654, 23] on span "Menu" at bounding box center [656, 27] width 9 height 9
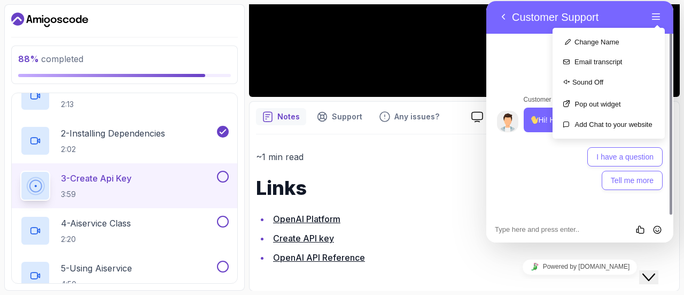
click at [652, 270] on icon "Close Chat This icon closes the chat window." at bounding box center [648, 276] width 13 height 13
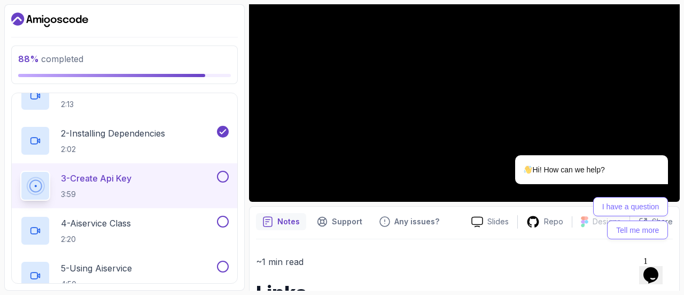
scroll to position [80, 0]
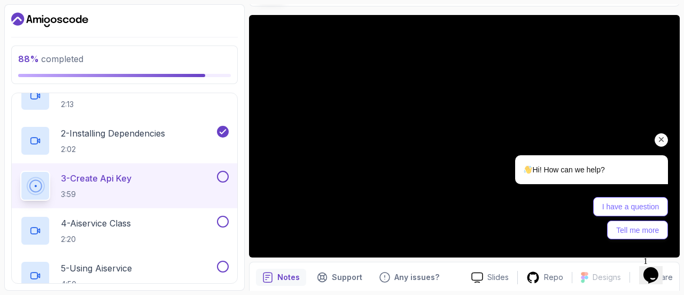
click at [664, 134] on div "Chat attention grabber" at bounding box center [661, 139] width 13 height 13
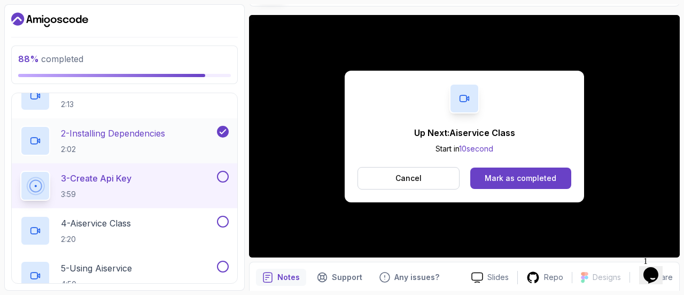
click at [145, 129] on p "2 - Installing Dependencies" at bounding box center [113, 133] width 104 height 13
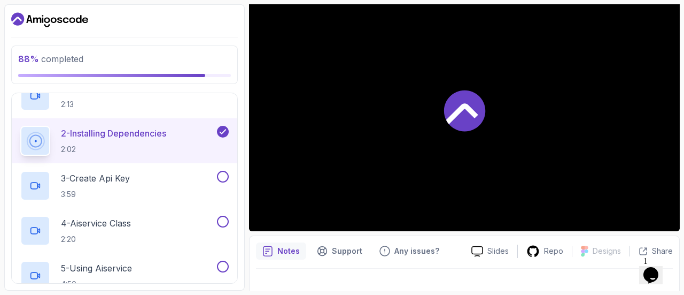
scroll to position [121, 0]
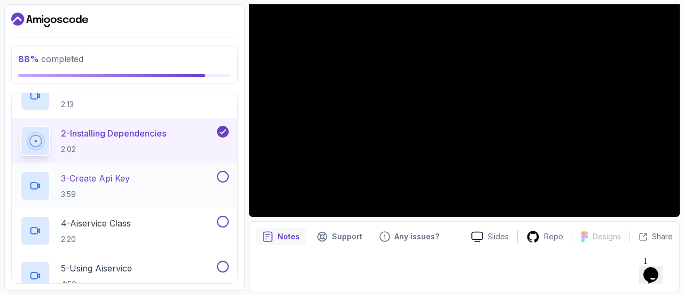
click at [226, 173] on button at bounding box center [223, 177] width 12 height 12
click at [175, 218] on div "4 - Aiservice Class 2:20" at bounding box center [117, 230] width 195 height 30
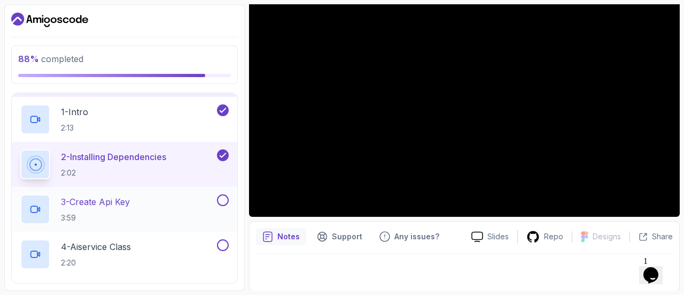
scroll to position [377, 0]
click at [228, 198] on button at bounding box center [223, 201] width 12 height 12
click at [110, 242] on p "4 - Aiservice Class" at bounding box center [96, 247] width 70 height 13
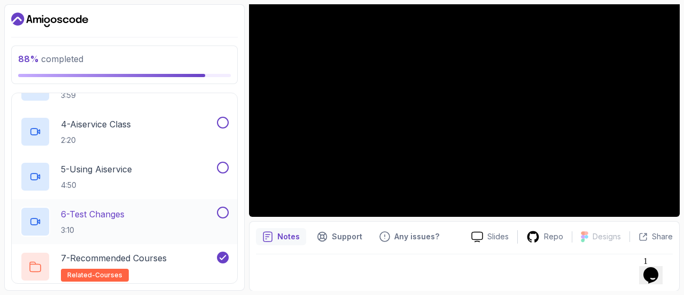
scroll to position [484, 0]
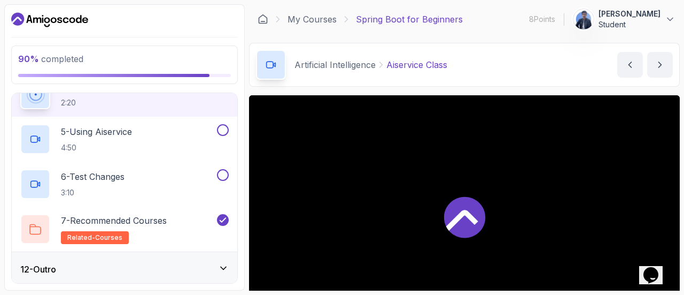
scroll to position [121, 0]
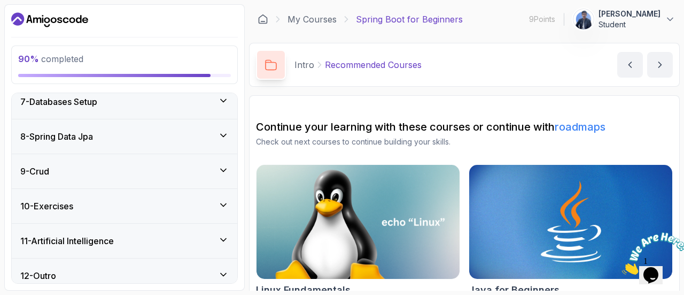
scroll to position [313, 0]
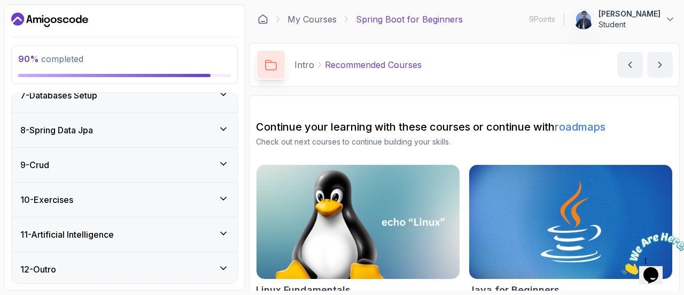
click at [196, 233] on div "11 - Artificial Intelligence" at bounding box center [124, 234] width 208 height 13
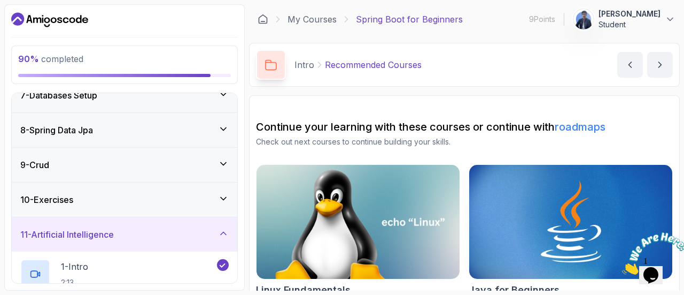
scroll to position [223, 0]
click at [213, 195] on div "10 - Exercises" at bounding box center [124, 199] width 208 height 13
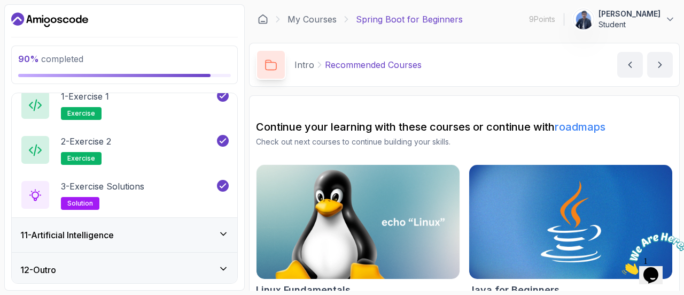
scroll to position [358, 0]
click at [213, 228] on div "11 - Artificial Intelligence" at bounding box center [124, 234] width 208 height 13
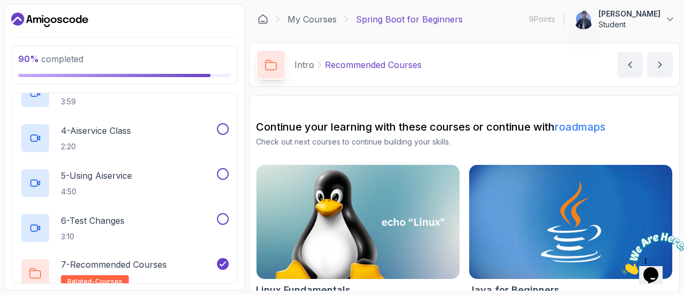
scroll to position [431, 0]
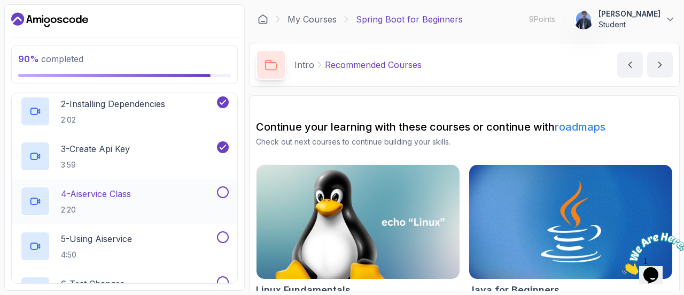
click at [128, 181] on div "4 - Aiservice Class 2:20" at bounding box center [125, 201] width 226 height 45
click at [115, 194] on p "4 - Aiservice Class" at bounding box center [96, 193] width 70 height 13
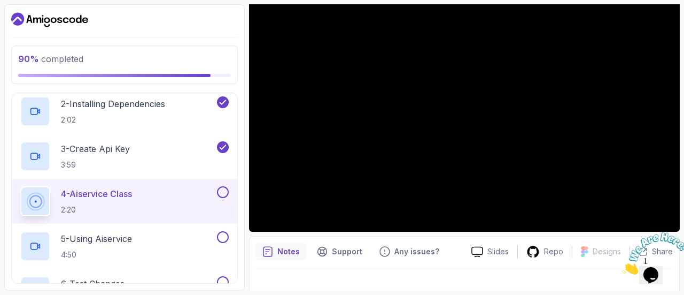
scroll to position [107, 0]
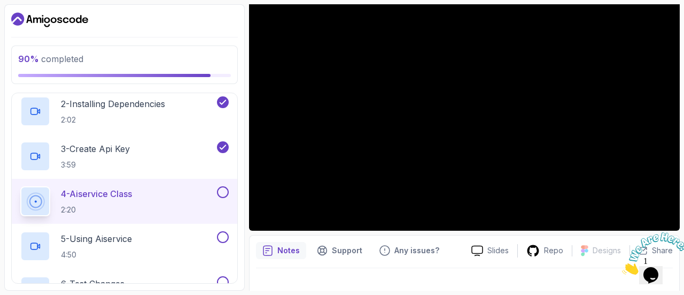
click at [622, 267] on icon "Close" at bounding box center [622, 271] width 0 height 9
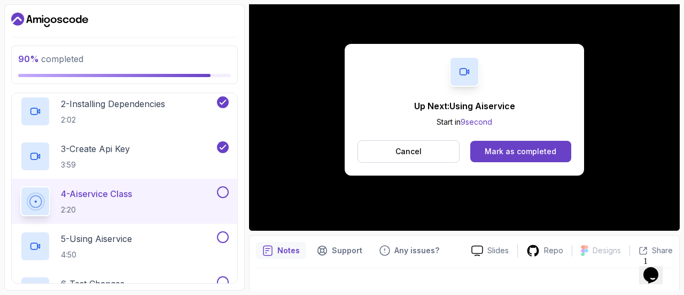
scroll to position [121, 0]
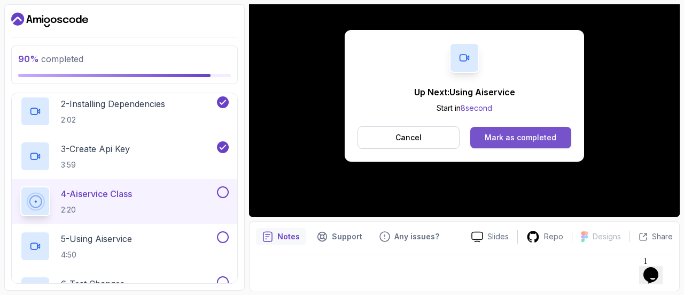
click at [515, 128] on button "Mark as completed" at bounding box center [520, 137] width 101 height 21
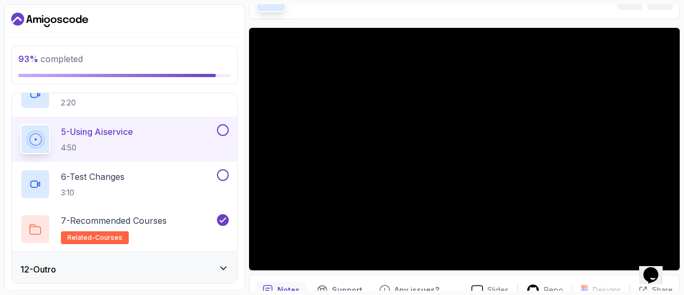
scroll to position [121, 0]
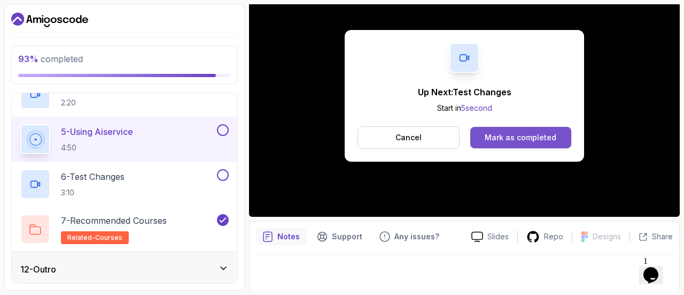
click at [526, 140] on div "Mark as completed" at bounding box center [521, 137] width 72 height 11
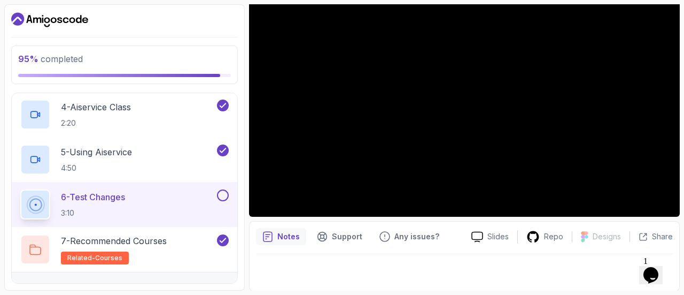
scroll to position [538, 0]
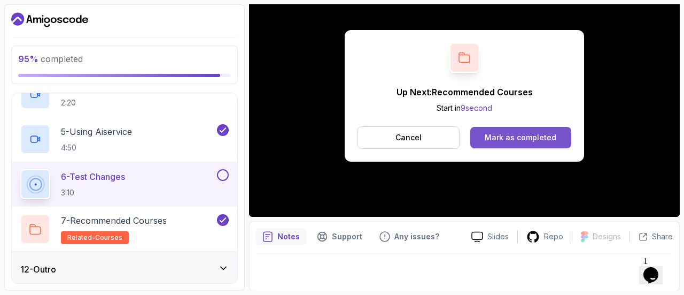
click at [531, 143] on button "Mark as completed" at bounding box center [520, 137] width 101 height 21
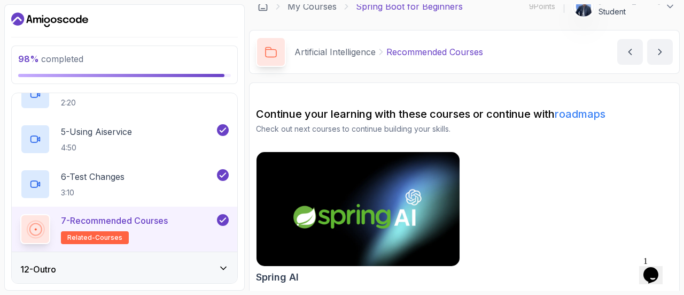
scroll to position [16, 0]
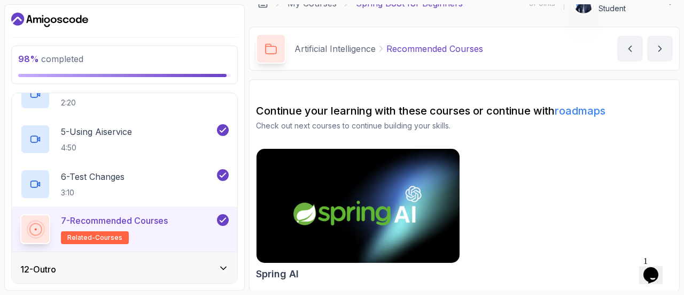
click at [217, 267] on div "12 - Outro" at bounding box center [124, 268] width 208 height 13
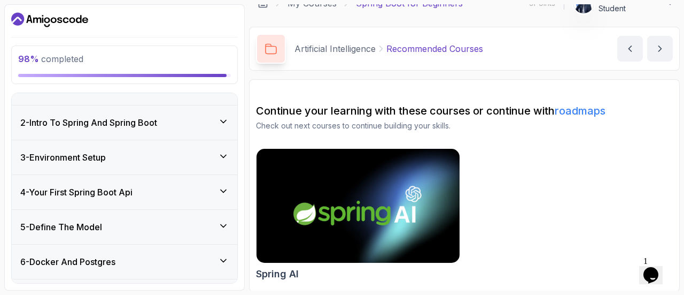
scroll to position [0, 0]
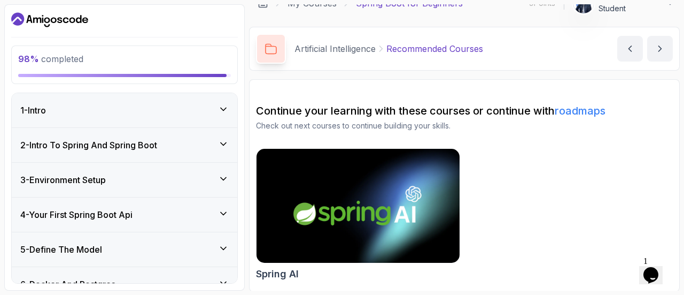
click at [225, 111] on icon at bounding box center [223, 109] width 11 height 11
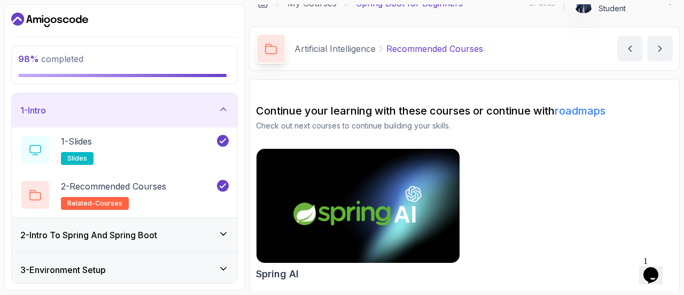
click at [217, 241] on div "2 - Intro To Spring And Spring Boot" at bounding box center [125, 235] width 226 height 34
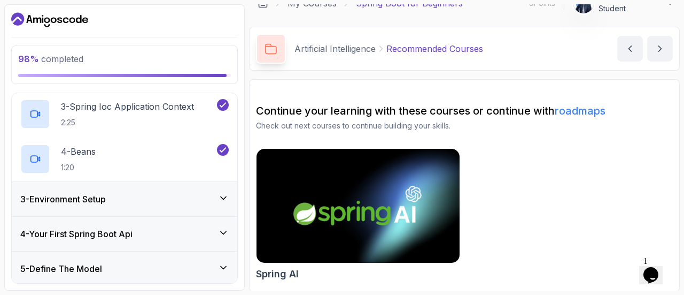
click at [216, 196] on div "3 - Environment Setup" at bounding box center [124, 198] width 208 height 13
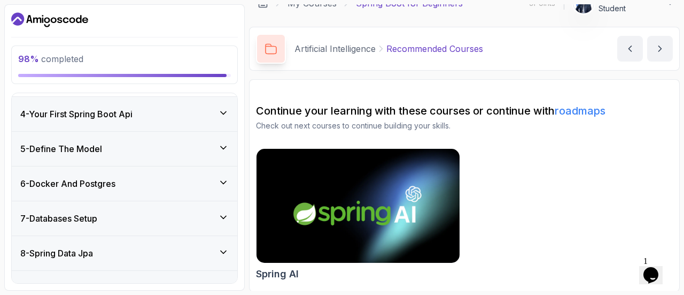
click at [218, 117] on div "4 - Your First Spring Boot Api" at bounding box center [124, 113] width 208 height 13
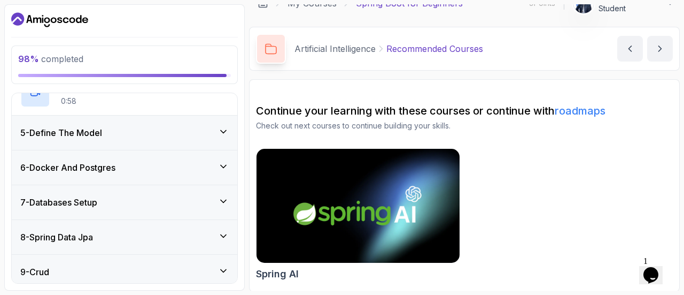
click at [216, 135] on div "5 - Define The Model" at bounding box center [124, 132] width 208 height 13
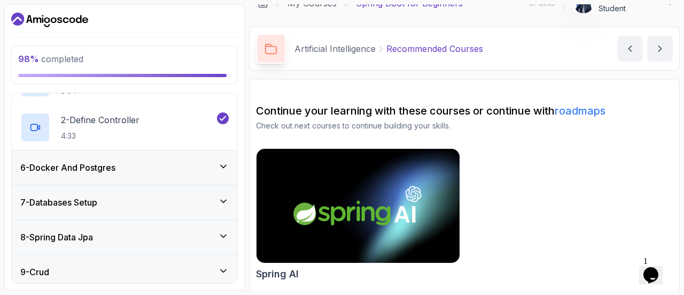
click at [204, 171] on div "6 - Docker And Postgres" at bounding box center [124, 167] width 208 height 13
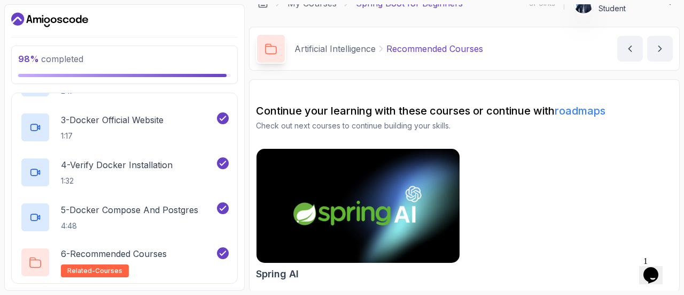
scroll to position [446, 0]
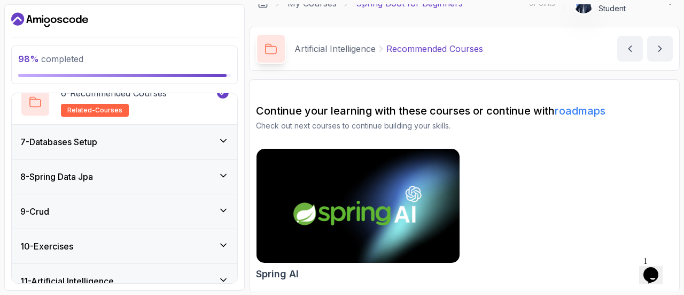
click at [218, 144] on div "7 - Databases Setup" at bounding box center [124, 141] width 208 height 13
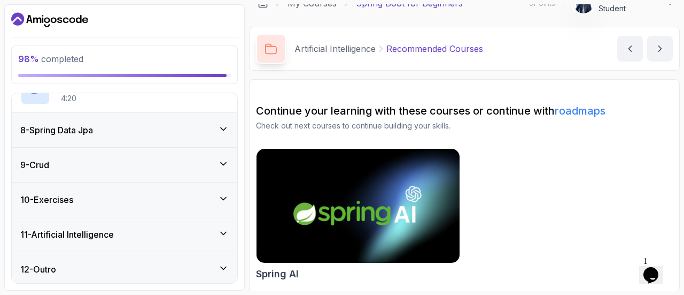
click at [217, 124] on div "8 - Spring Data Jpa" at bounding box center [124, 129] width 208 height 13
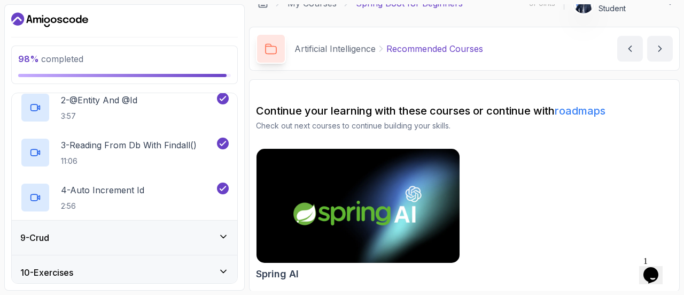
click at [200, 258] on div "10 - Exercises" at bounding box center [125, 272] width 226 height 34
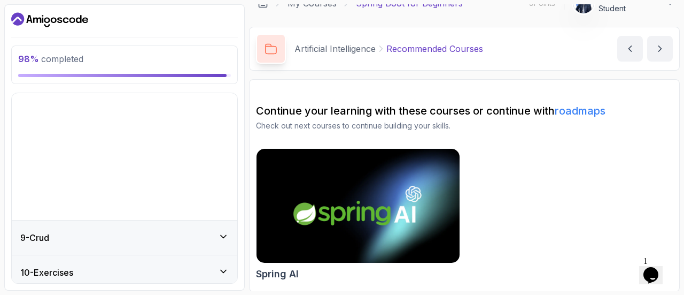
scroll to position [223, 0]
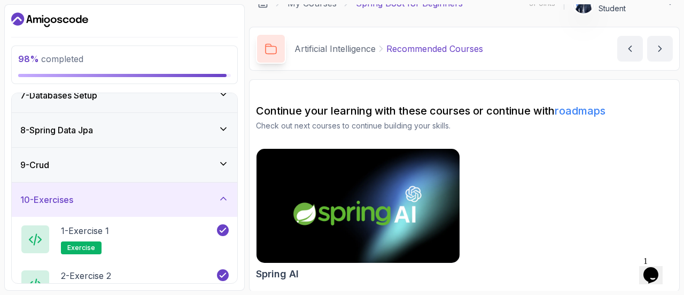
click at [182, 167] on div "9 - Crud" at bounding box center [124, 164] width 208 height 13
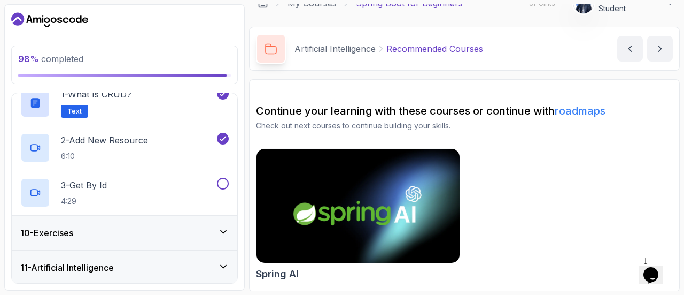
scroll to position [358, 0]
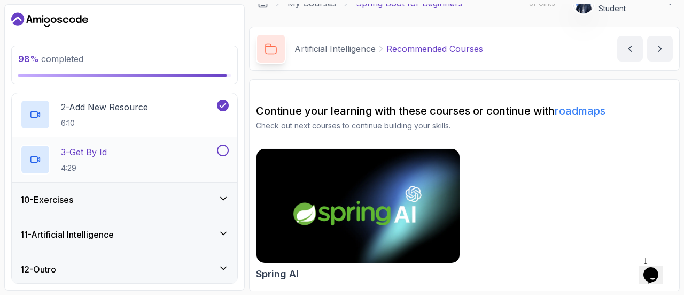
click at [227, 146] on button at bounding box center [223, 150] width 12 height 12
click at [185, 154] on div "3 - Get By Id 4:29" at bounding box center [117, 159] width 195 height 30
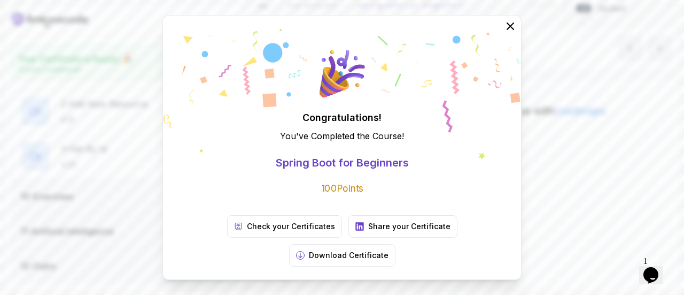
scroll to position [355, 0]
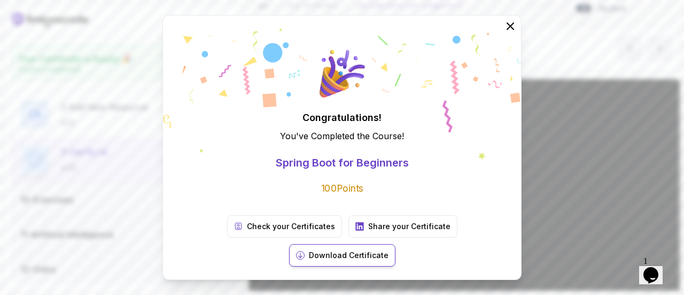
click at [389, 250] on p "Download Certificate" at bounding box center [349, 255] width 80 height 11
click at [507, 33] on icon at bounding box center [510, 26] width 14 height 14
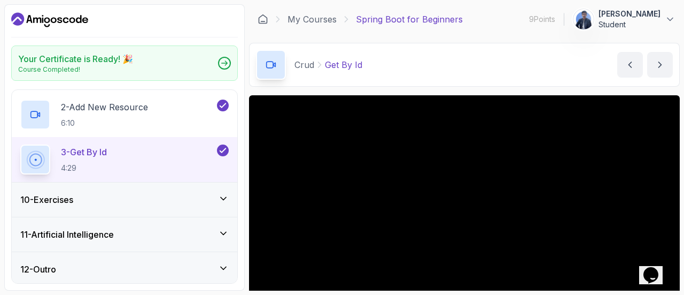
scroll to position [121, 0]
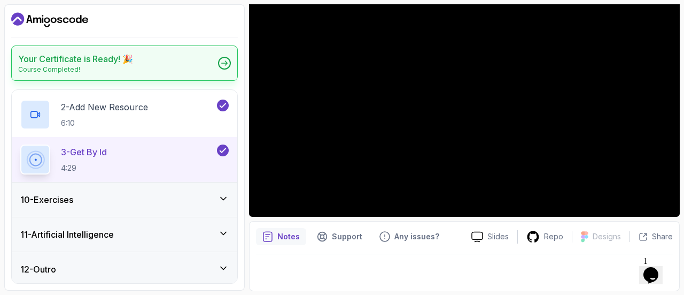
click at [192, 66] on div "Your Certificate is Ready! 🎉 Course Completed!" at bounding box center [124, 62] width 227 height 35
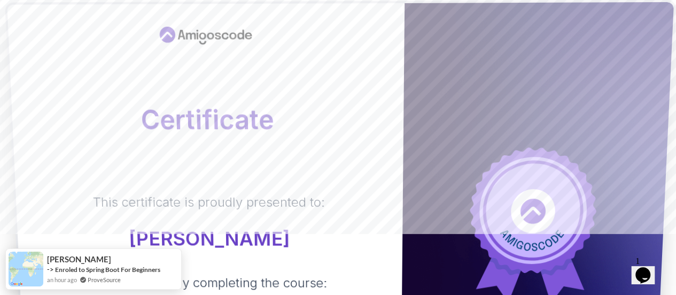
click at [331, 217] on div "This certificate is proudly presented to: [PERSON_NAME] For successfully comple…" at bounding box center [209, 260] width 345 height 135
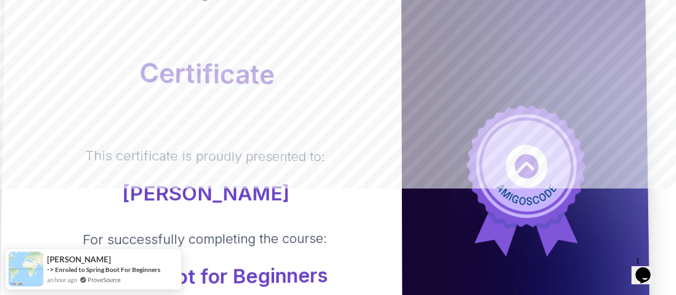
scroll to position [214, 0]
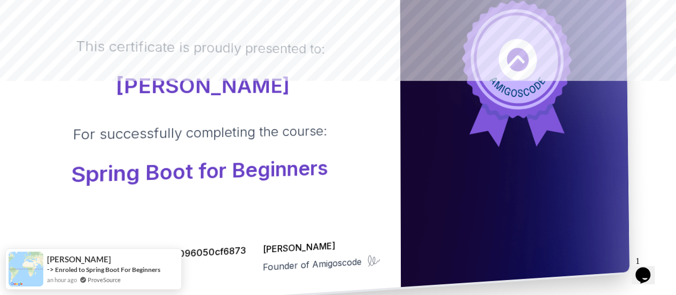
click at [498, 126] on icon at bounding box center [494, 109] width 51 height 76
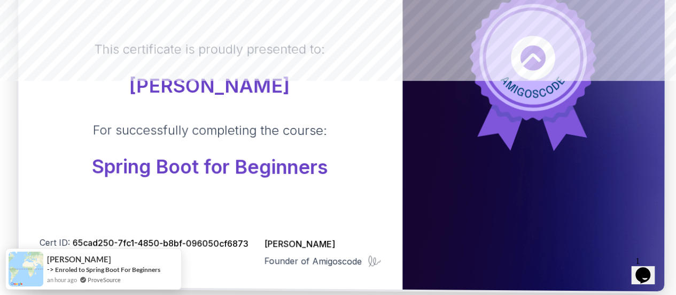
click at [326, 149] on div "For successfully completing the course: Spring Boot for Beginners" at bounding box center [210, 149] width 236 height 56
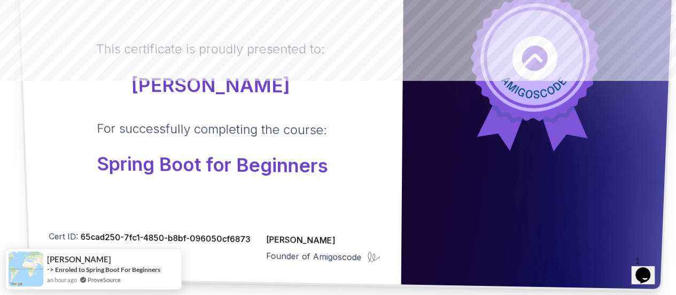
scroll to position [382, 0]
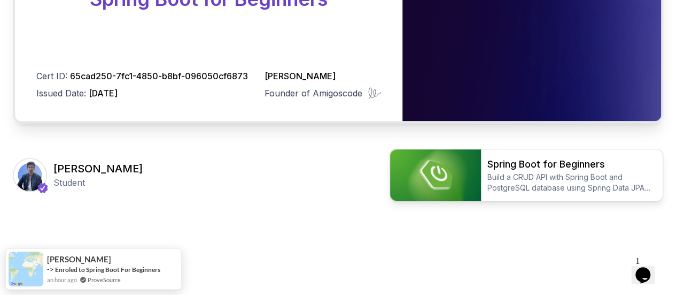
click at [588, 187] on p "Build a CRUD API with Spring Boot and PostgreSQL database using Spring Data JPA…" at bounding box center [571, 182] width 169 height 21
